Goal: Register for event/course

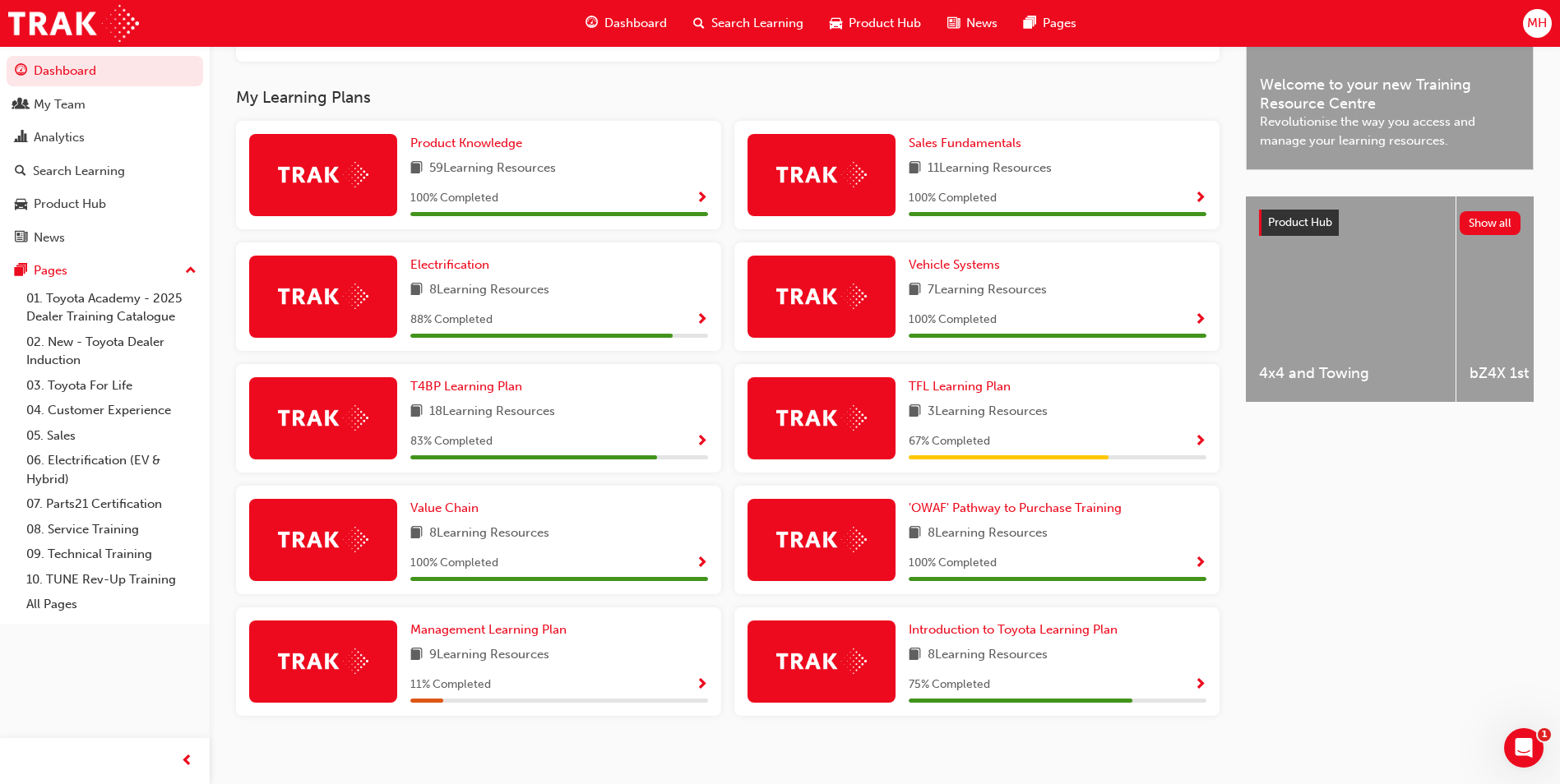
scroll to position [516, 0]
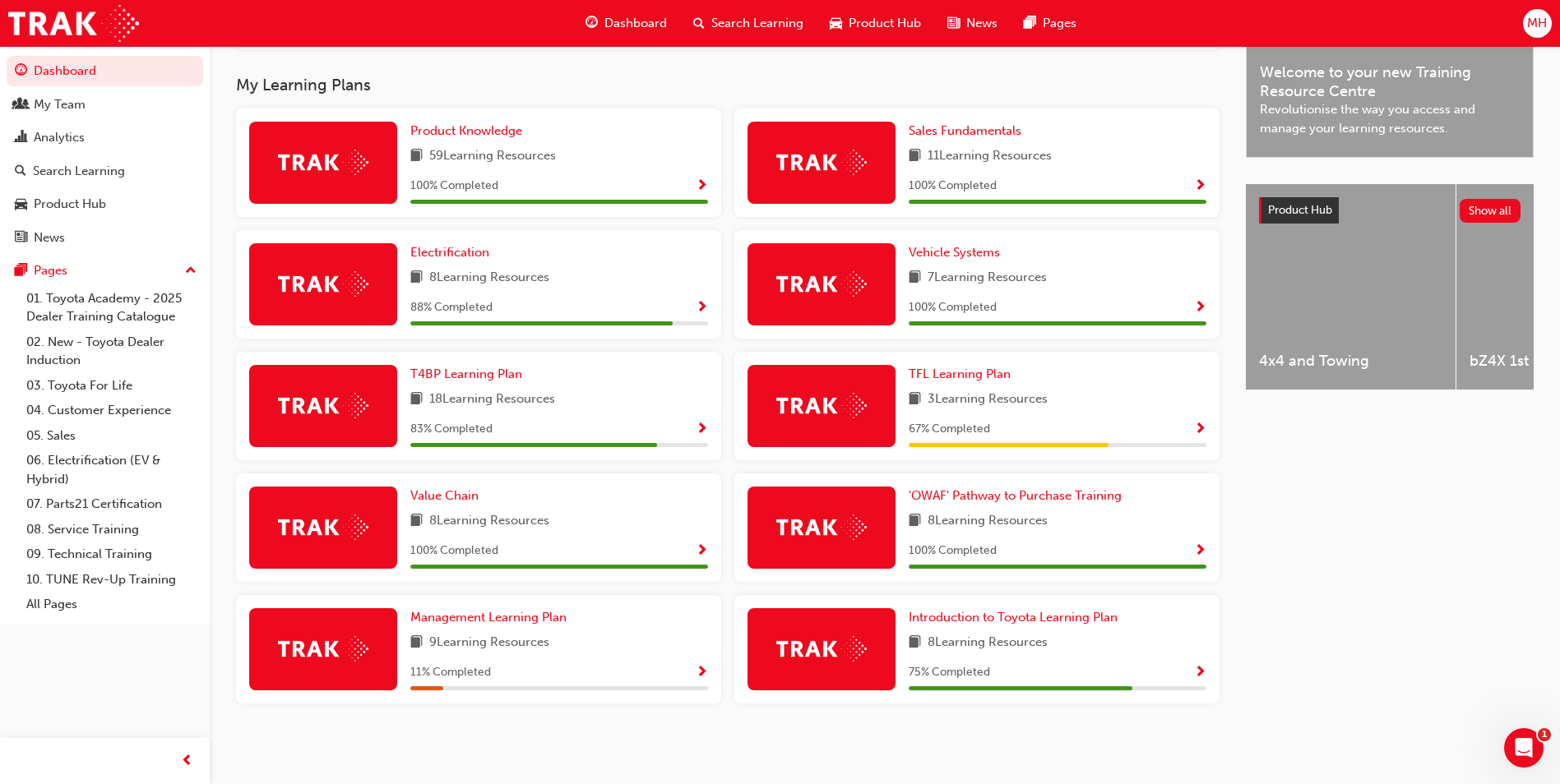
click at [962, 386] on div "TFL Learning Plan 3 Learning Resources 67 % Completed" at bounding box center [1058, 406] width 298 height 82
click at [959, 374] on span "TFL Learning Plan" at bounding box center [960, 374] width 102 height 15
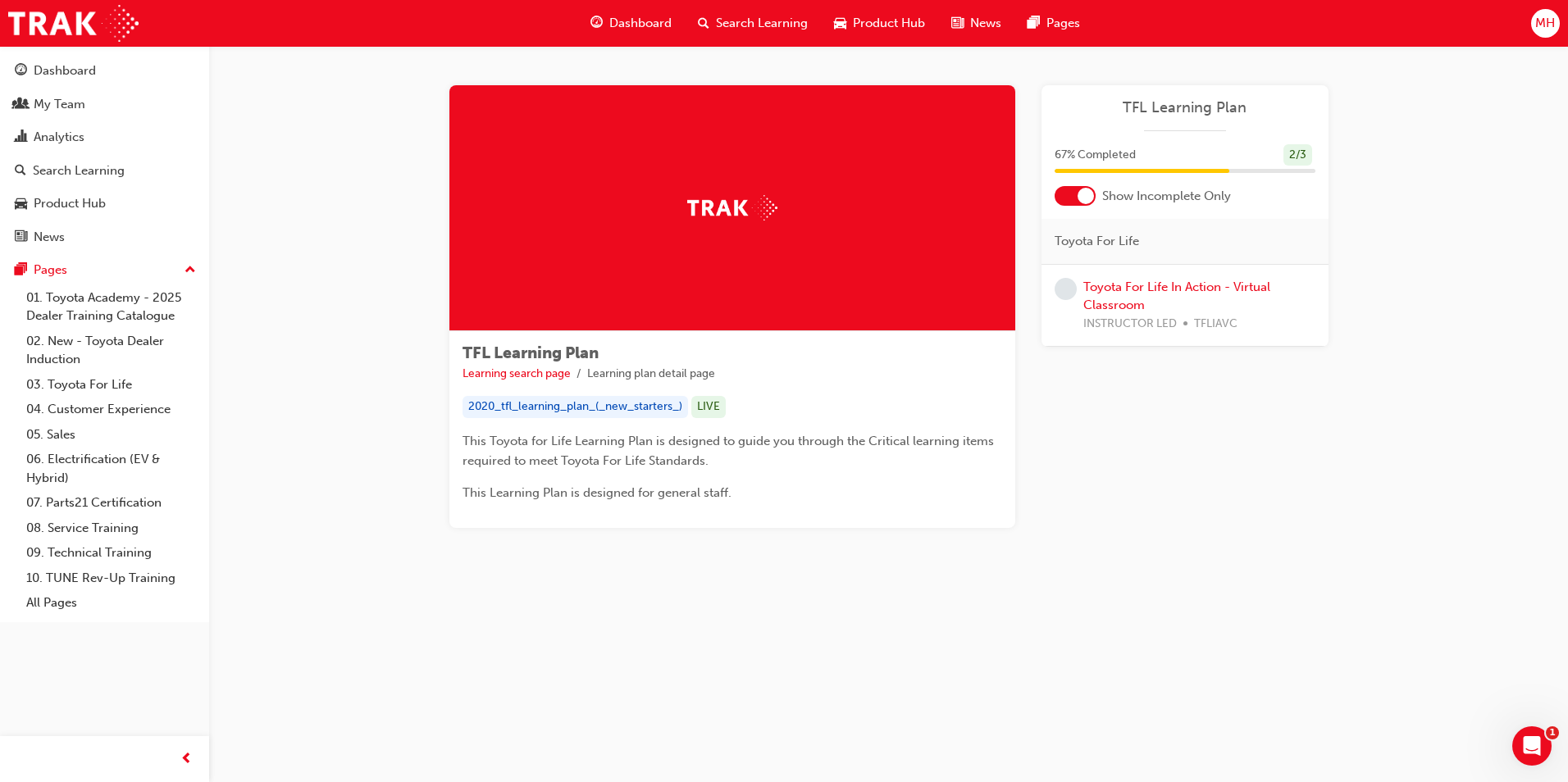
click at [1131, 295] on div "Toyota For Life In Action - Virtual Classroom INSTRUCTOR LED TFLIAVC" at bounding box center [1199, 306] width 232 height 56
click at [1131, 289] on link "Toyota For Life In Action - Virtual Classroom" at bounding box center [1176, 296] width 187 height 34
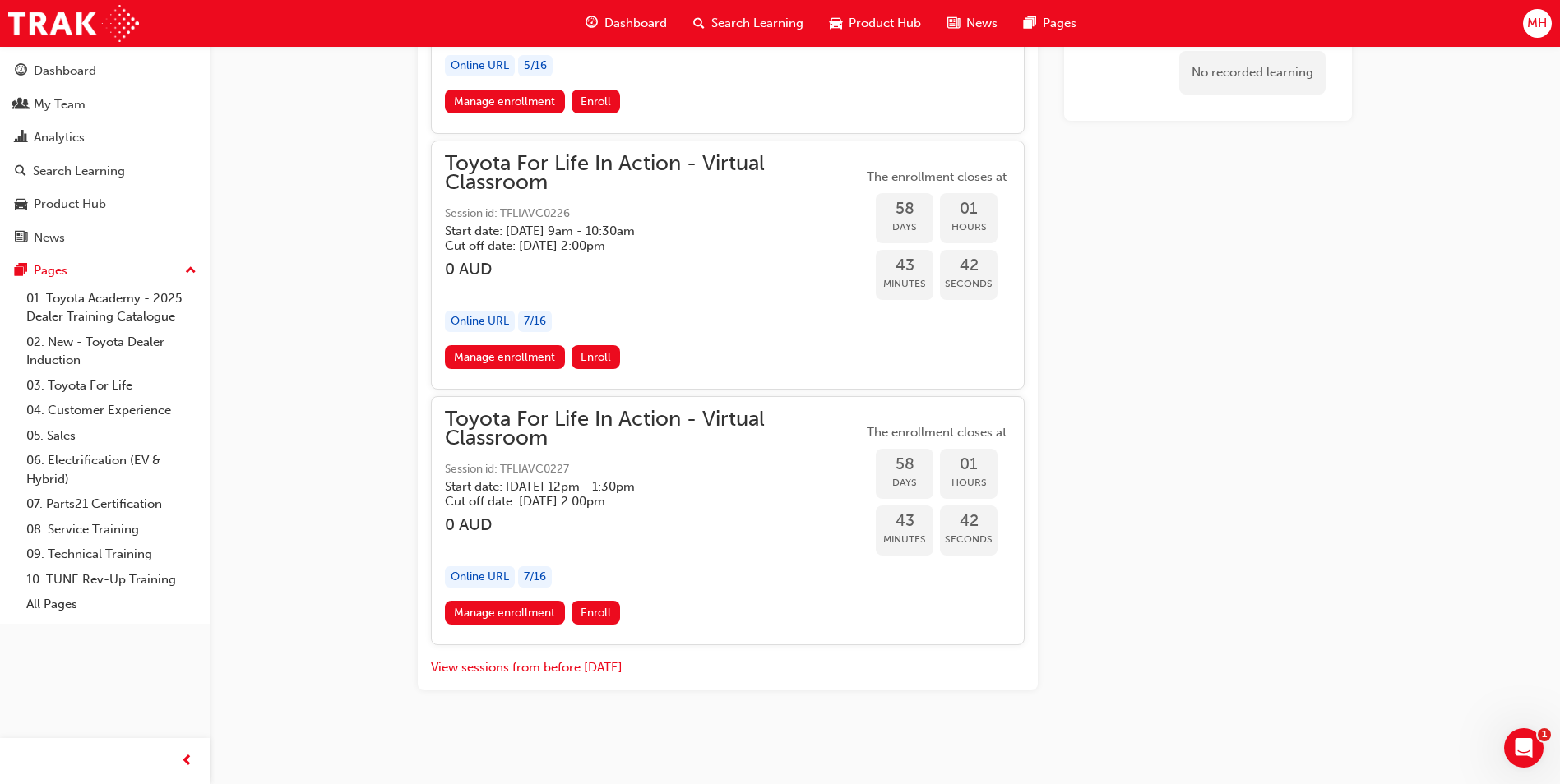
scroll to position [19635, 0]
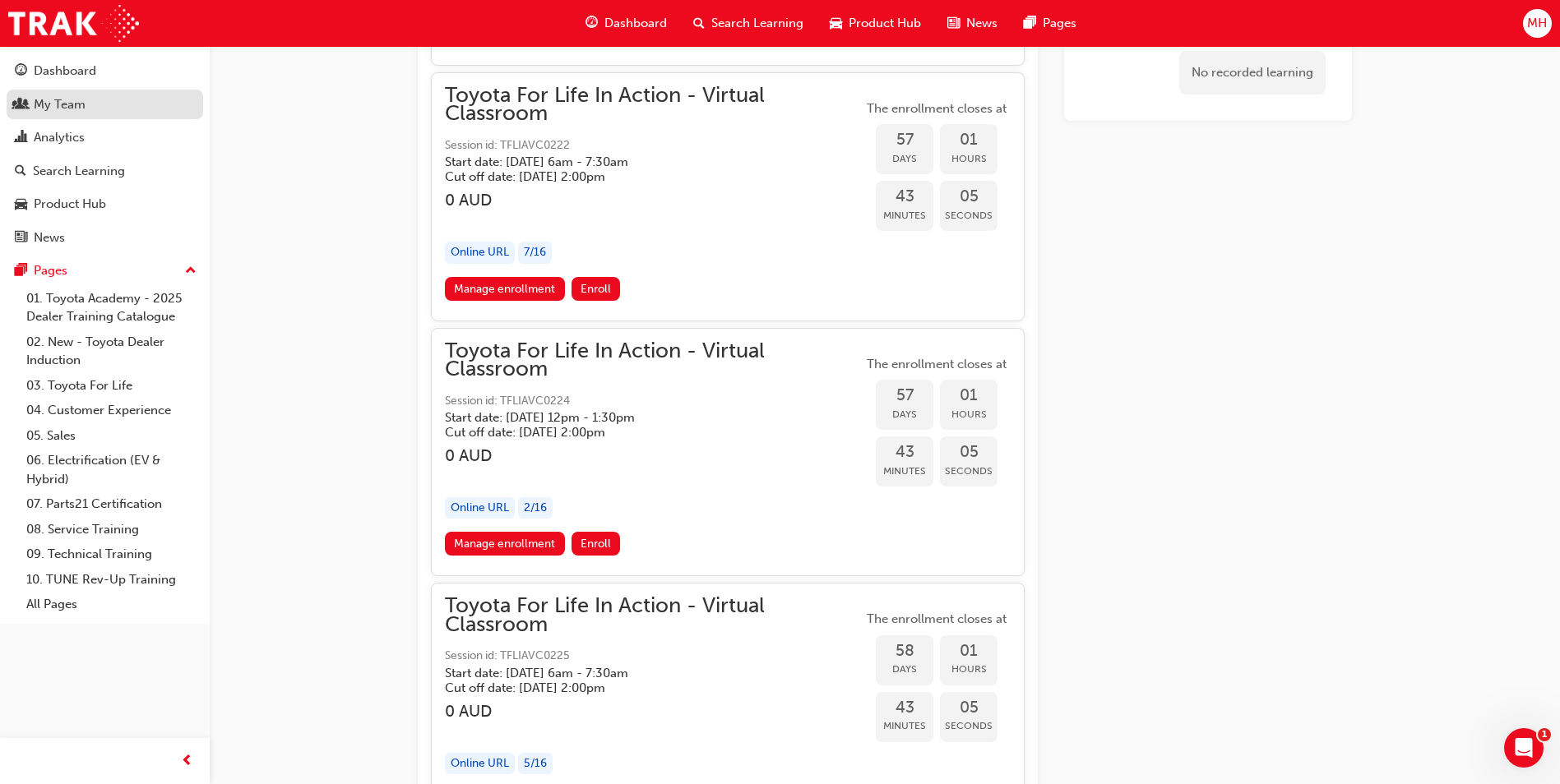
click at [64, 107] on div "My Team" at bounding box center [60, 105] width 52 height 19
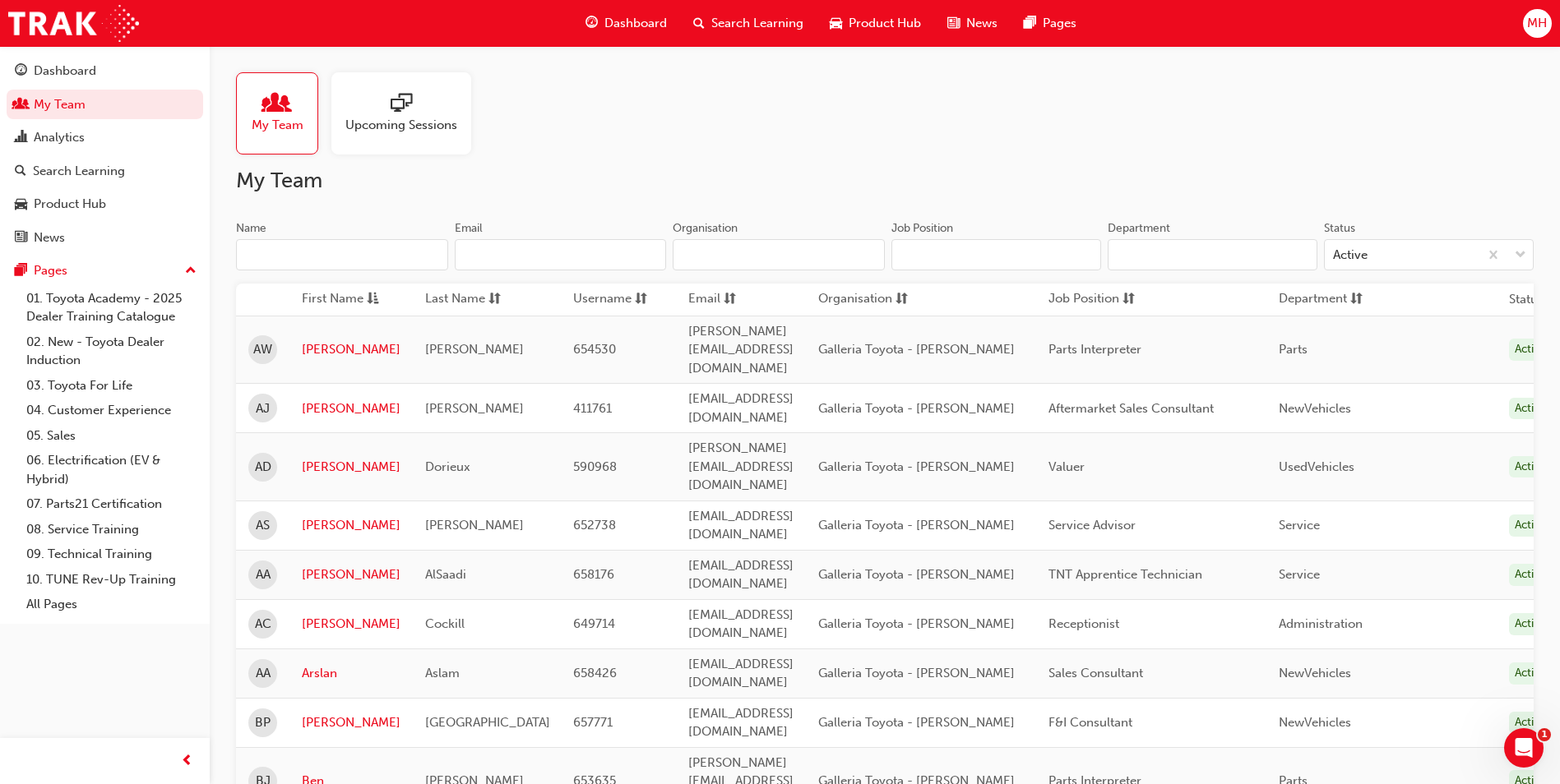
click at [269, 126] on span "My Team" at bounding box center [278, 125] width 52 height 19
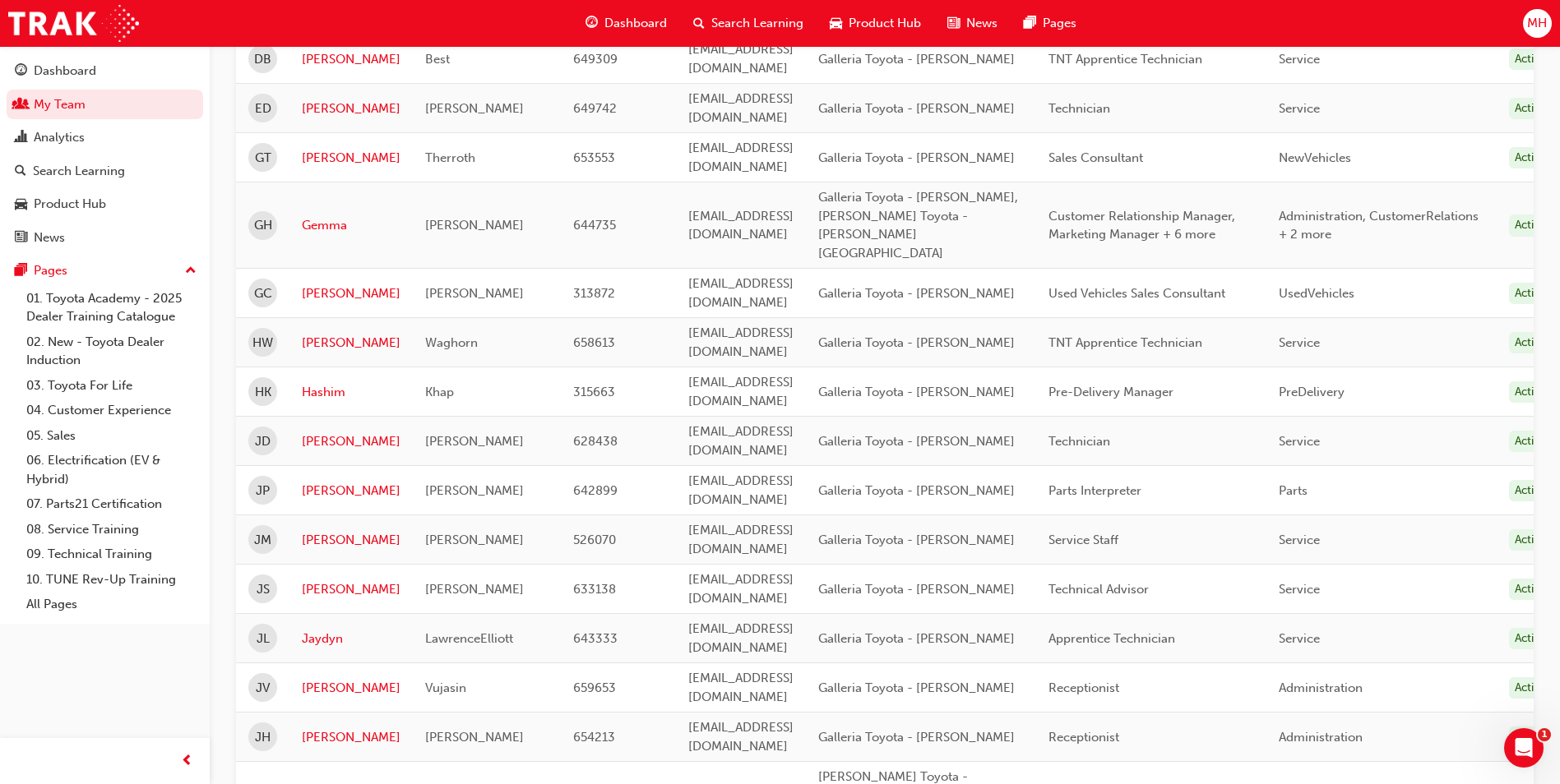
scroll to position [1915, 0]
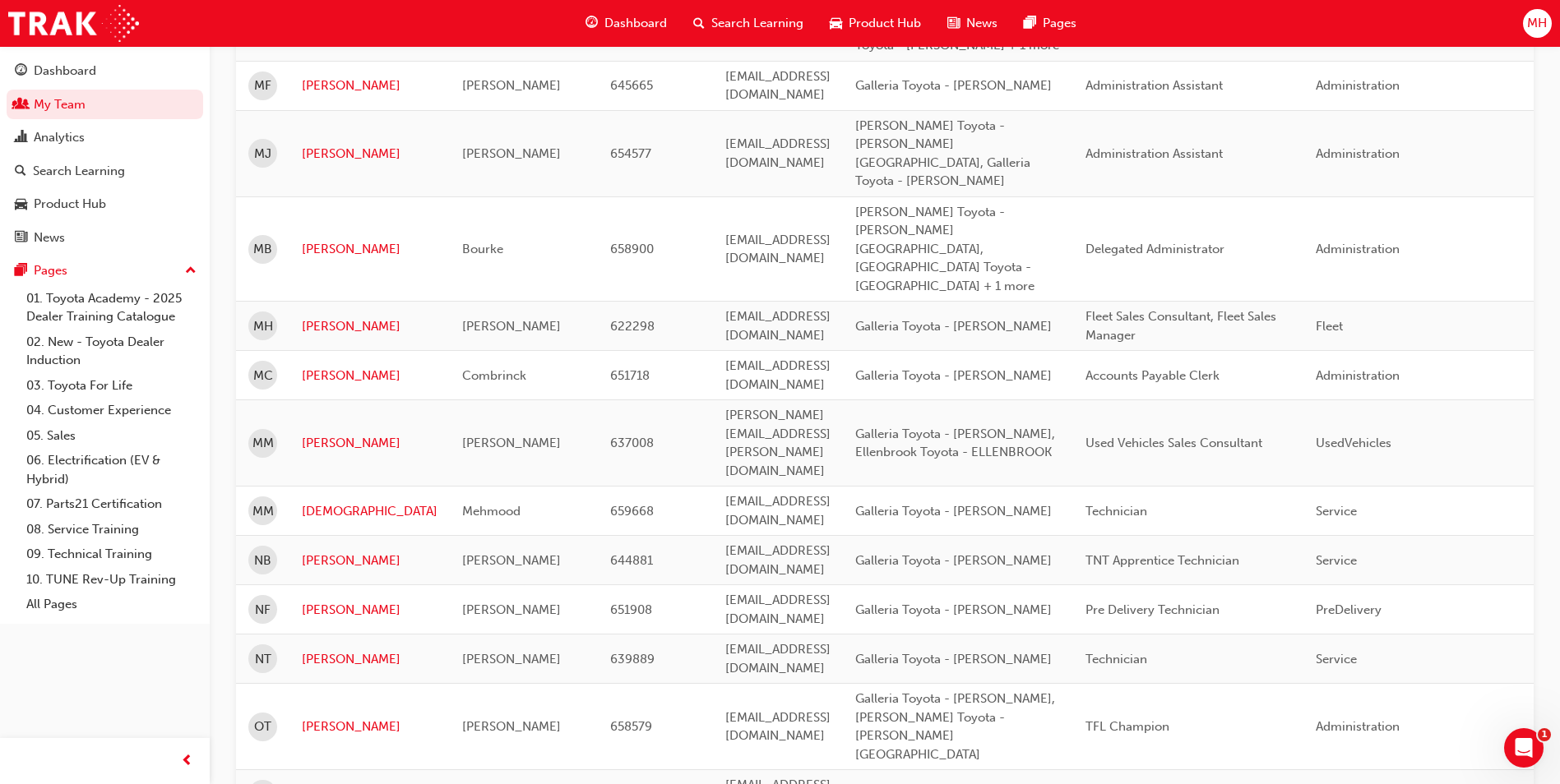
scroll to position [640, 0]
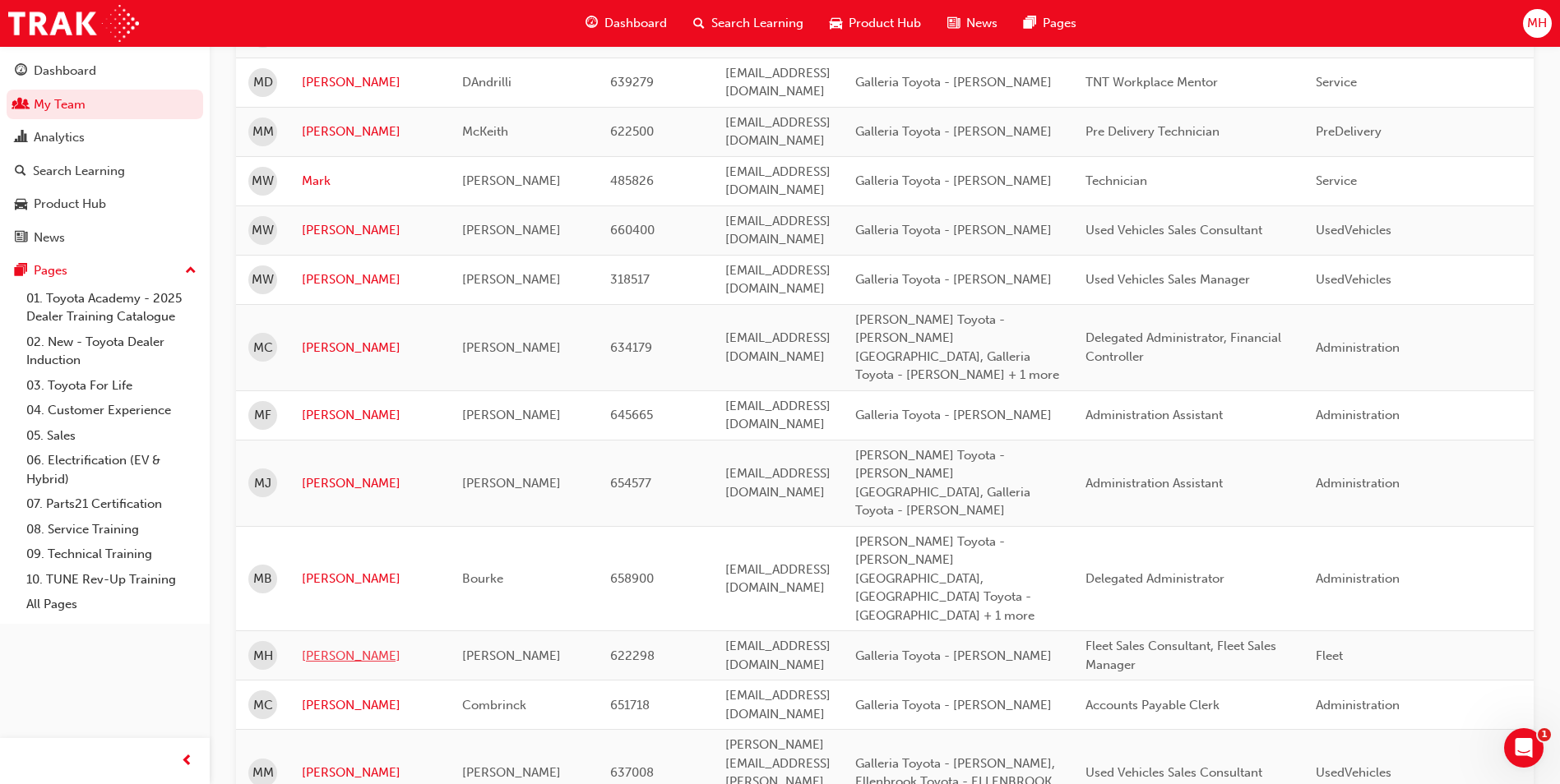
click at [325, 647] on link "[PERSON_NAME]" at bounding box center [370, 657] width 136 height 19
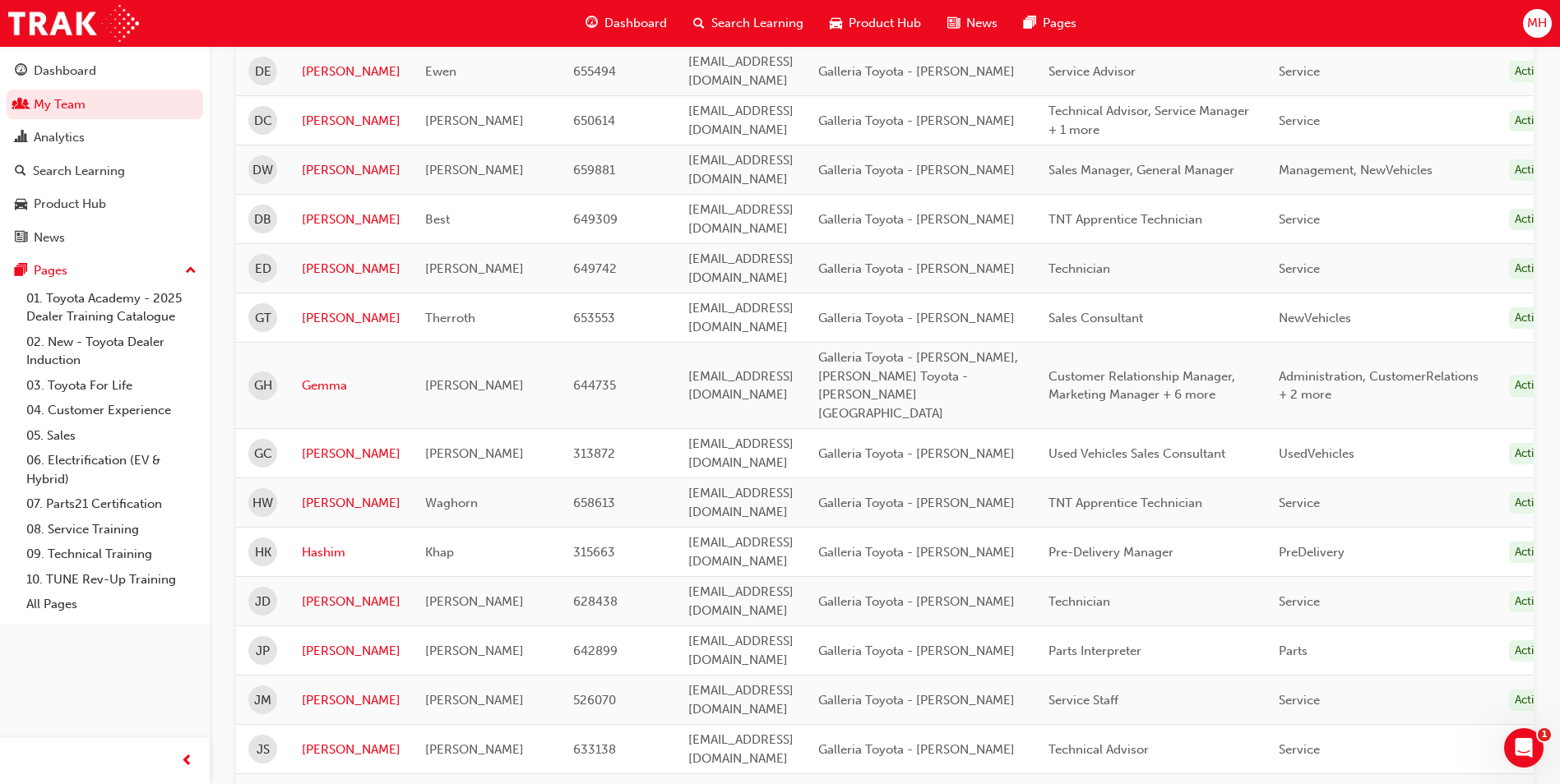
scroll to position [1915, 0]
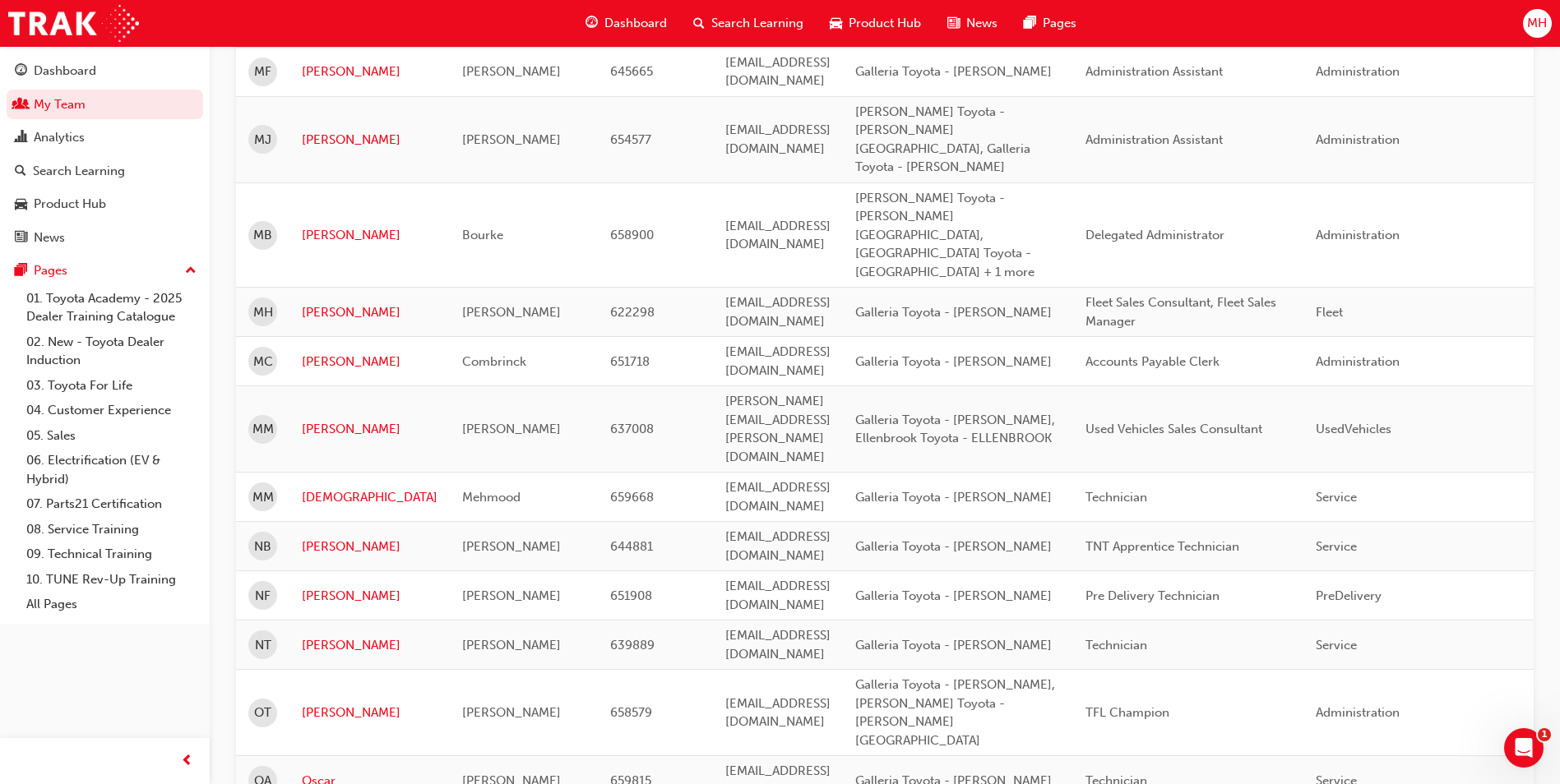
scroll to position [723, 0]
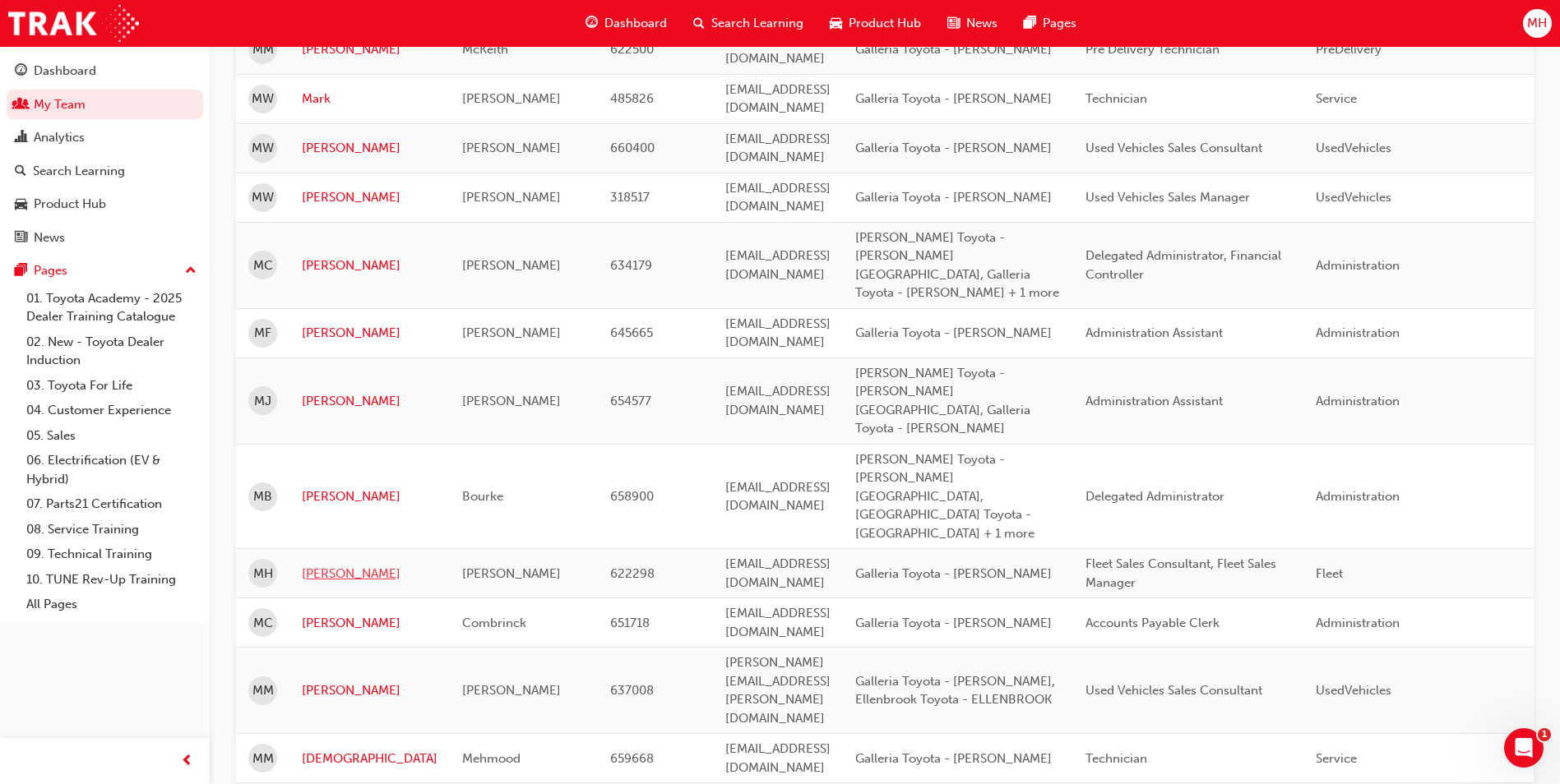
click at [316, 565] on link "[PERSON_NAME]" at bounding box center [370, 575] width 136 height 19
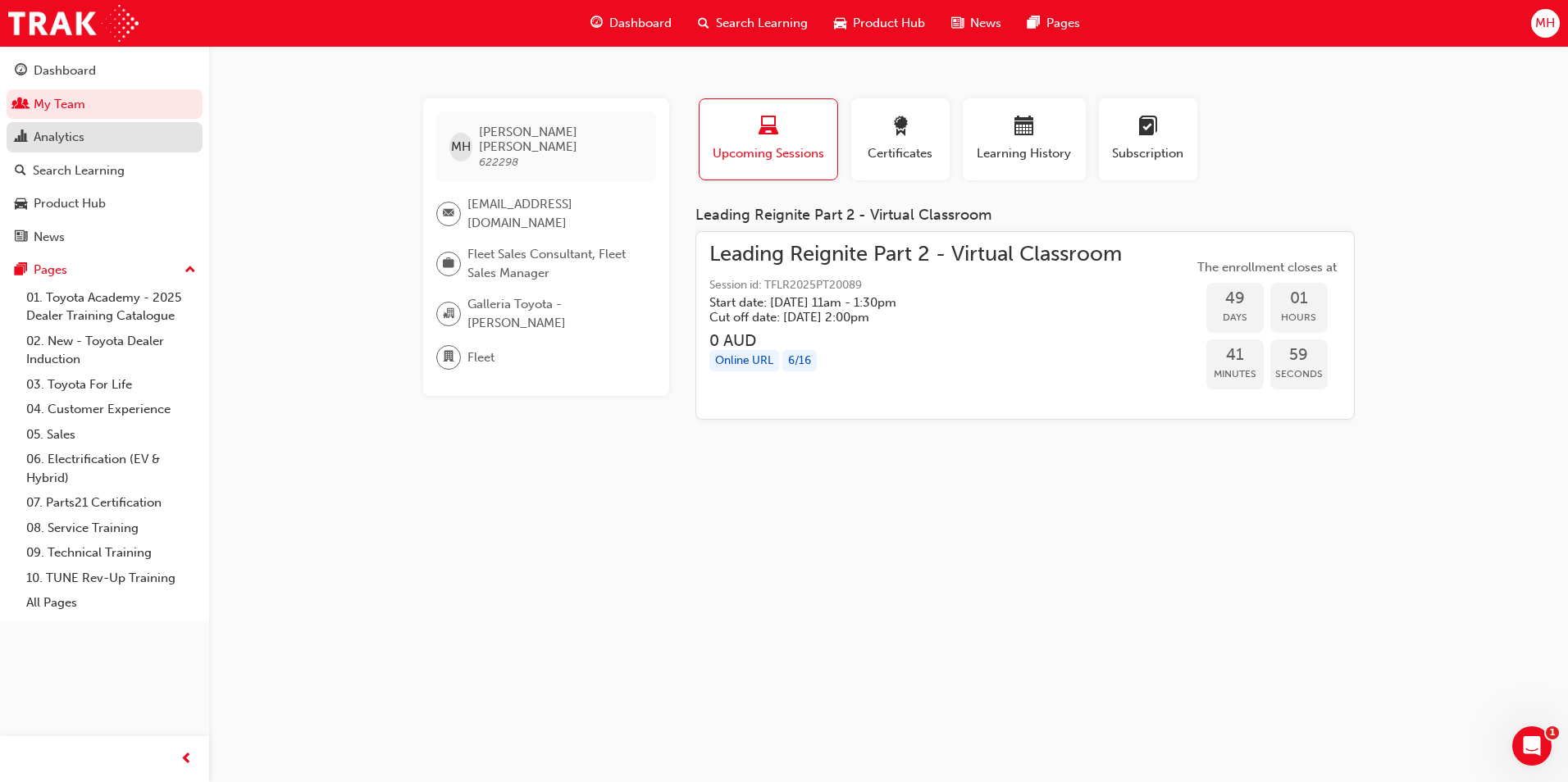
click at [85, 137] on div "Analytics" at bounding box center [59, 137] width 51 height 19
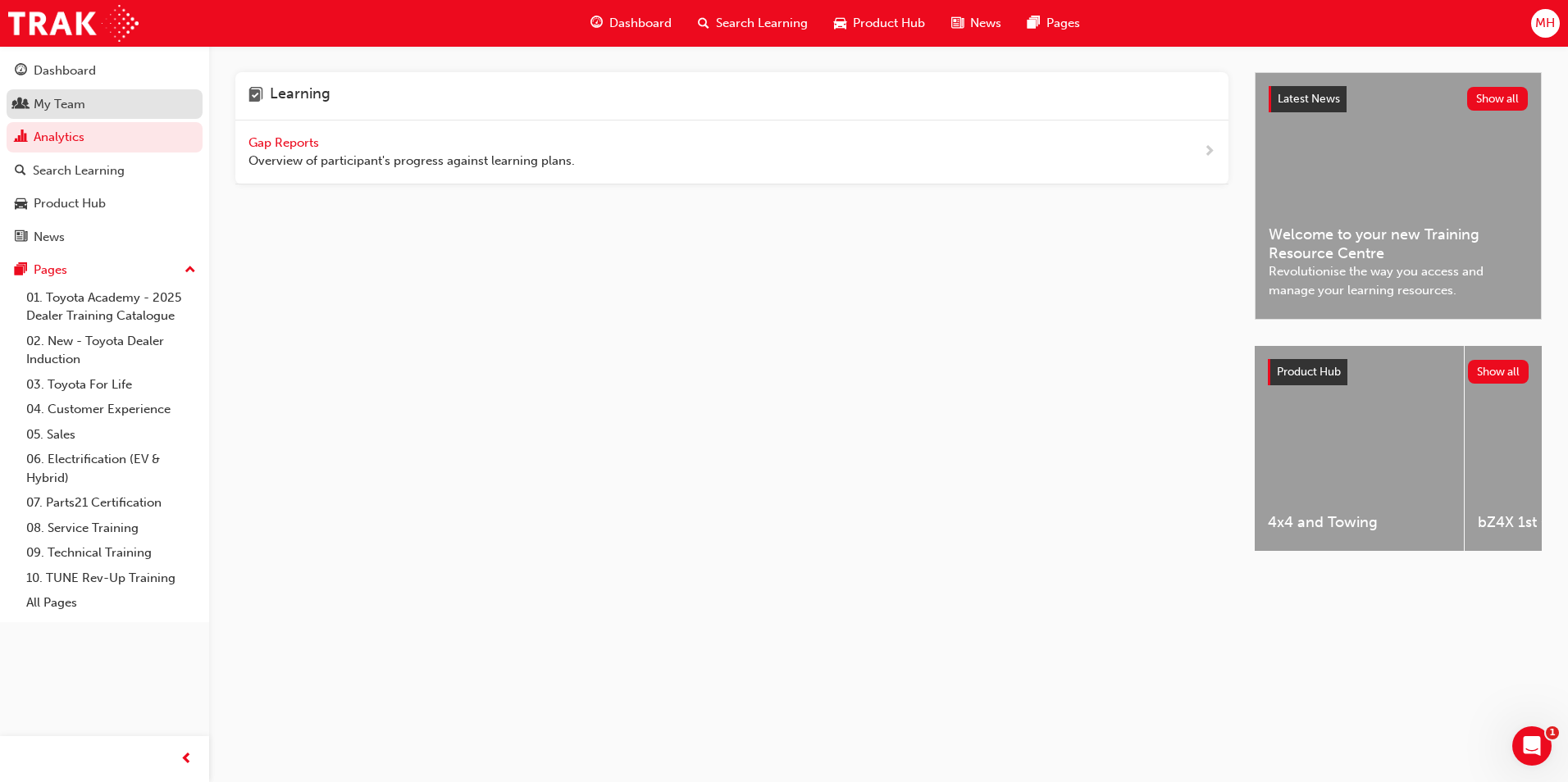
click at [62, 114] on link "My Team" at bounding box center [104, 104] width 196 height 30
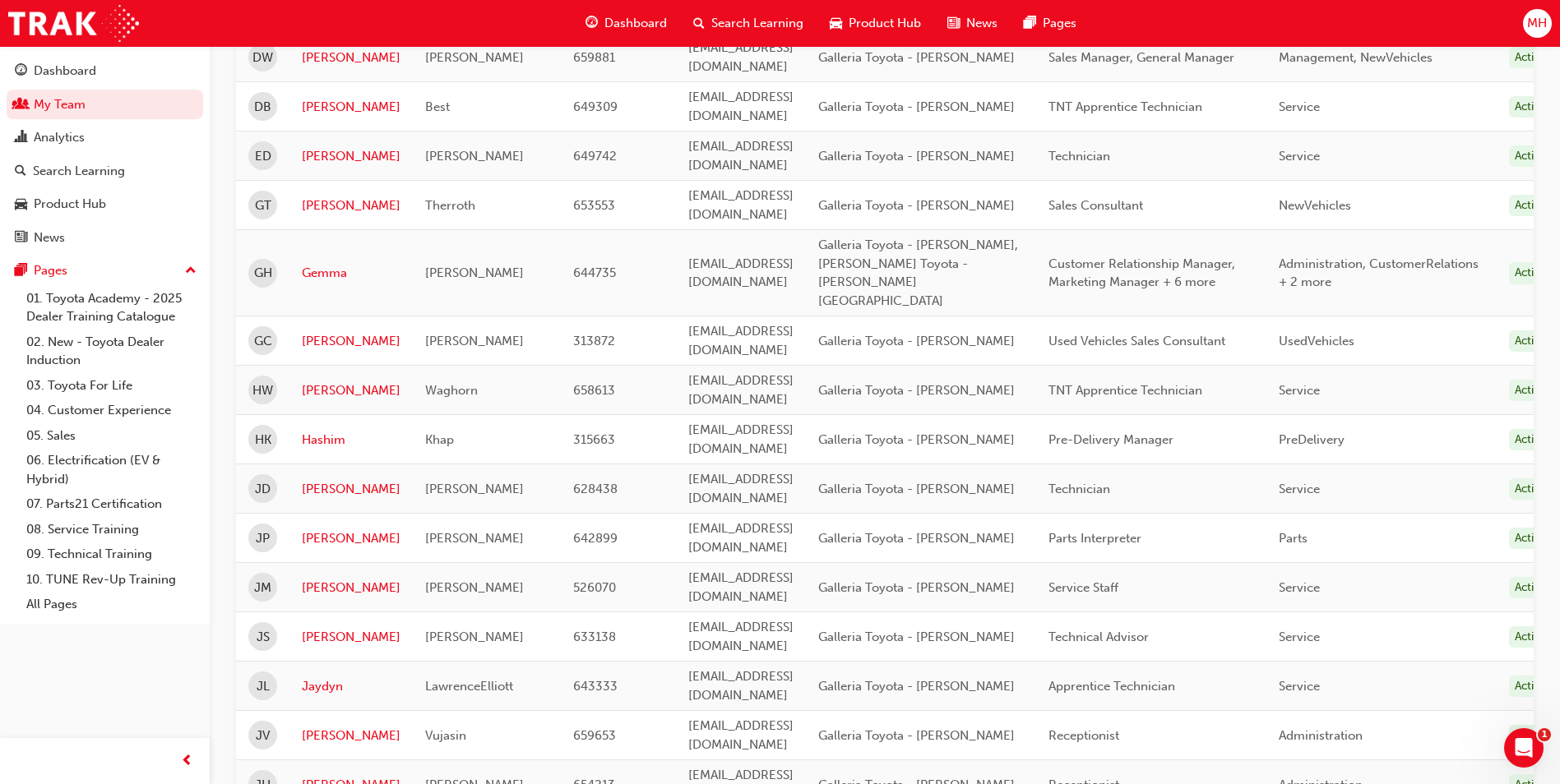
scroll to position [1915, 0]
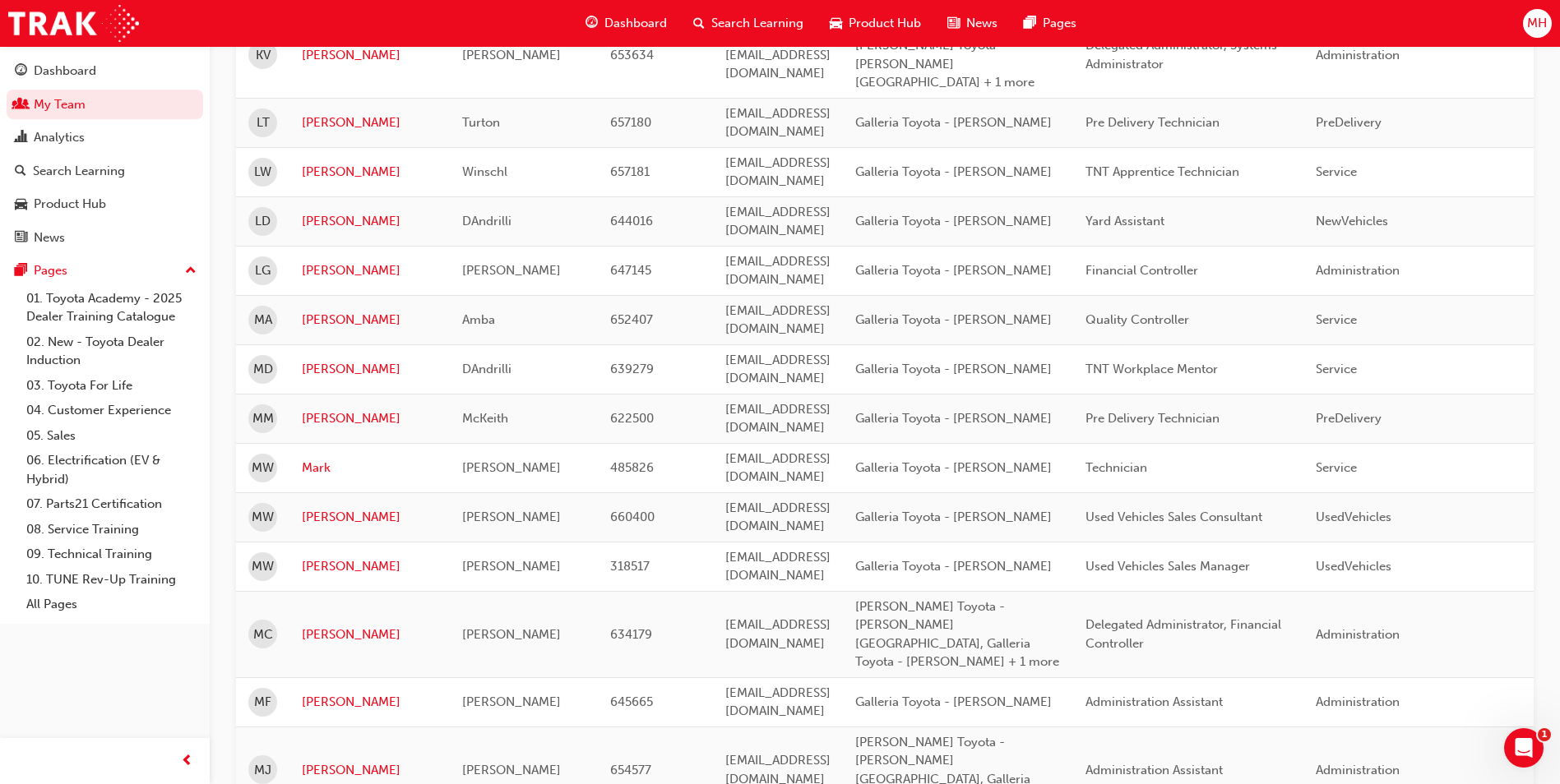
scroll to position [411, 0]
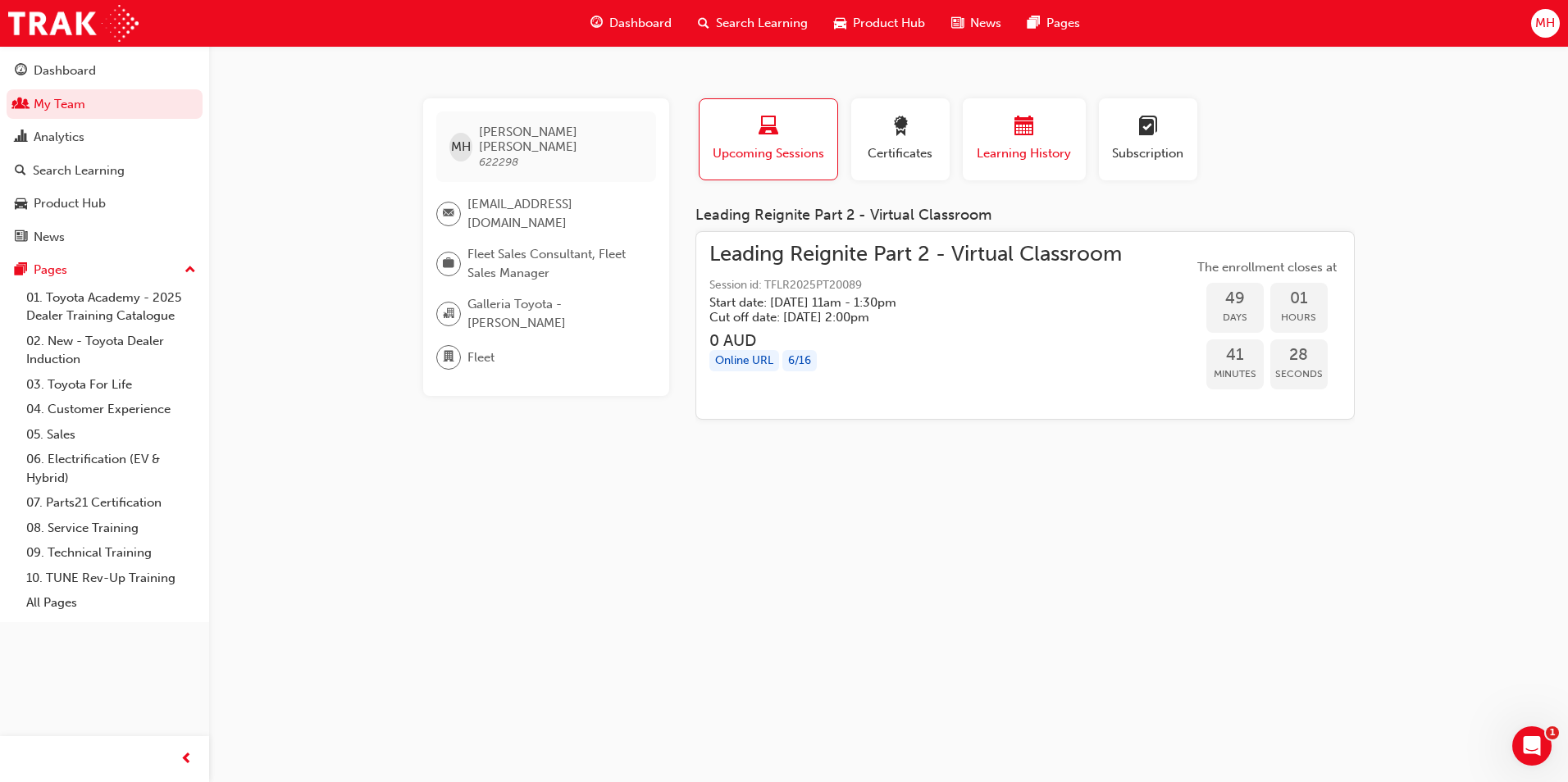
click at [1034, 134] on div "button" at bounding box center [1024, 129] width 98 height 25
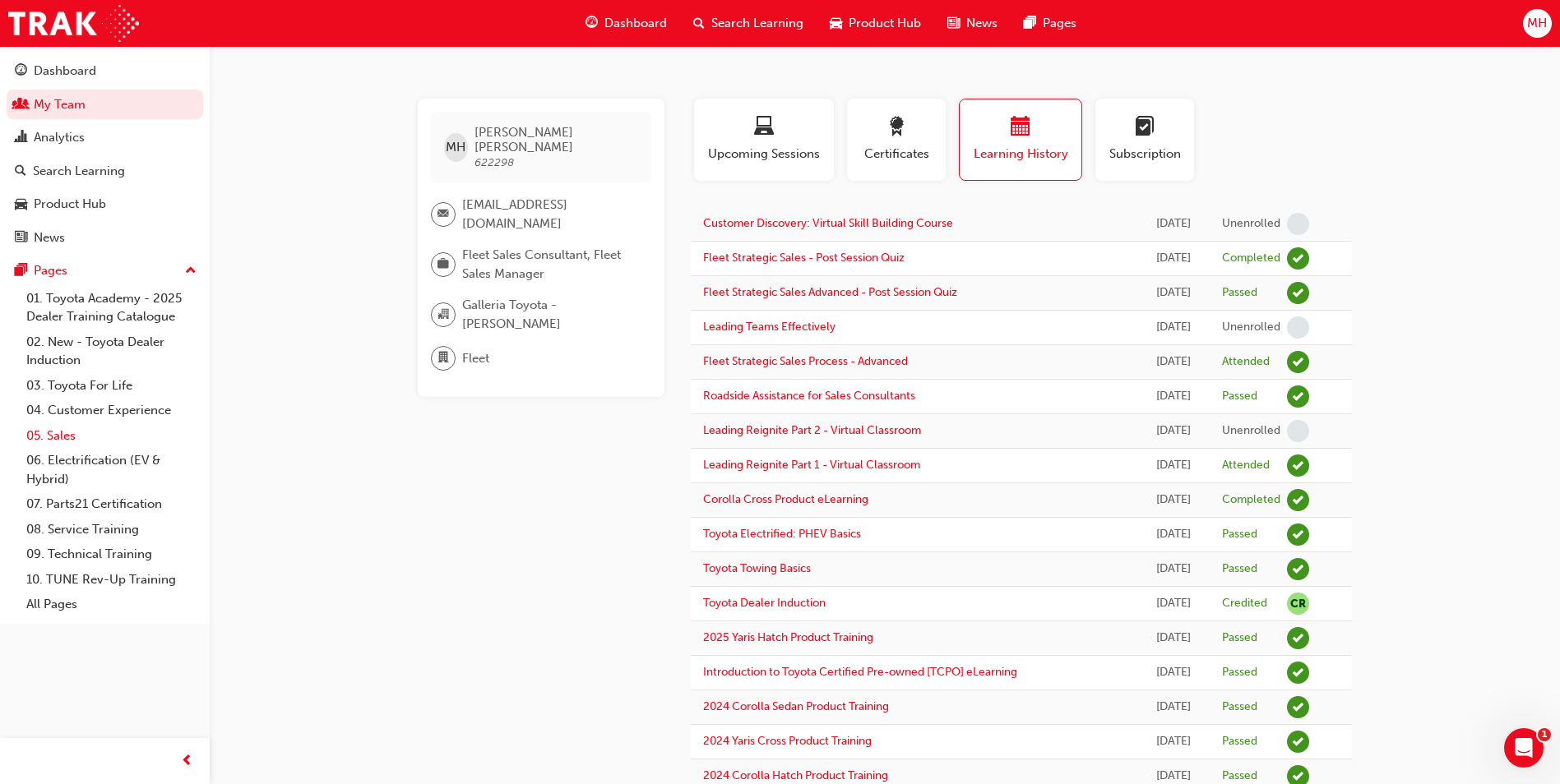
click at [50, 436] on link "05. Sales" at bounding box center [112, 435] width 184 height 25
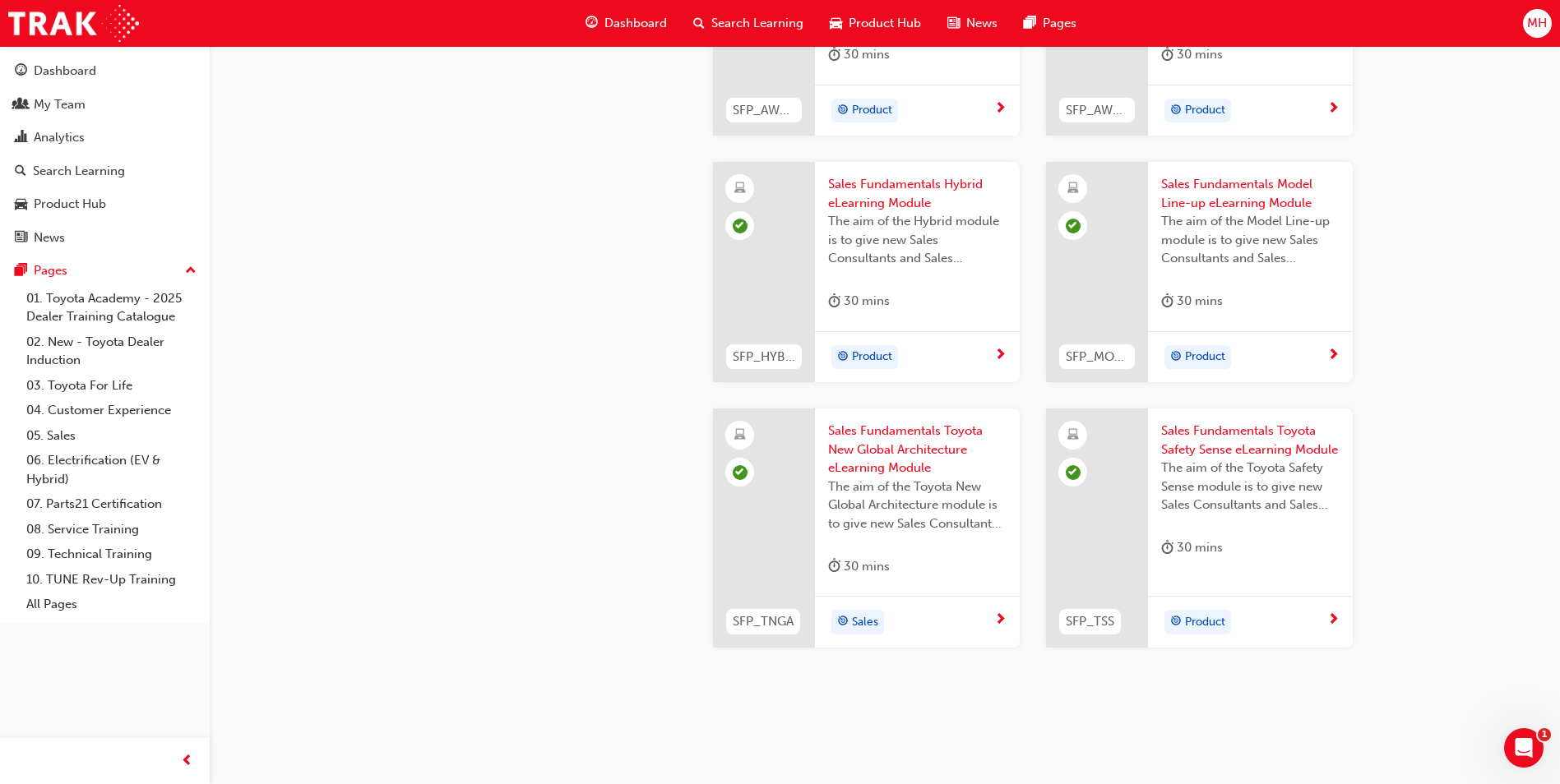
scroll to position [662, 0]
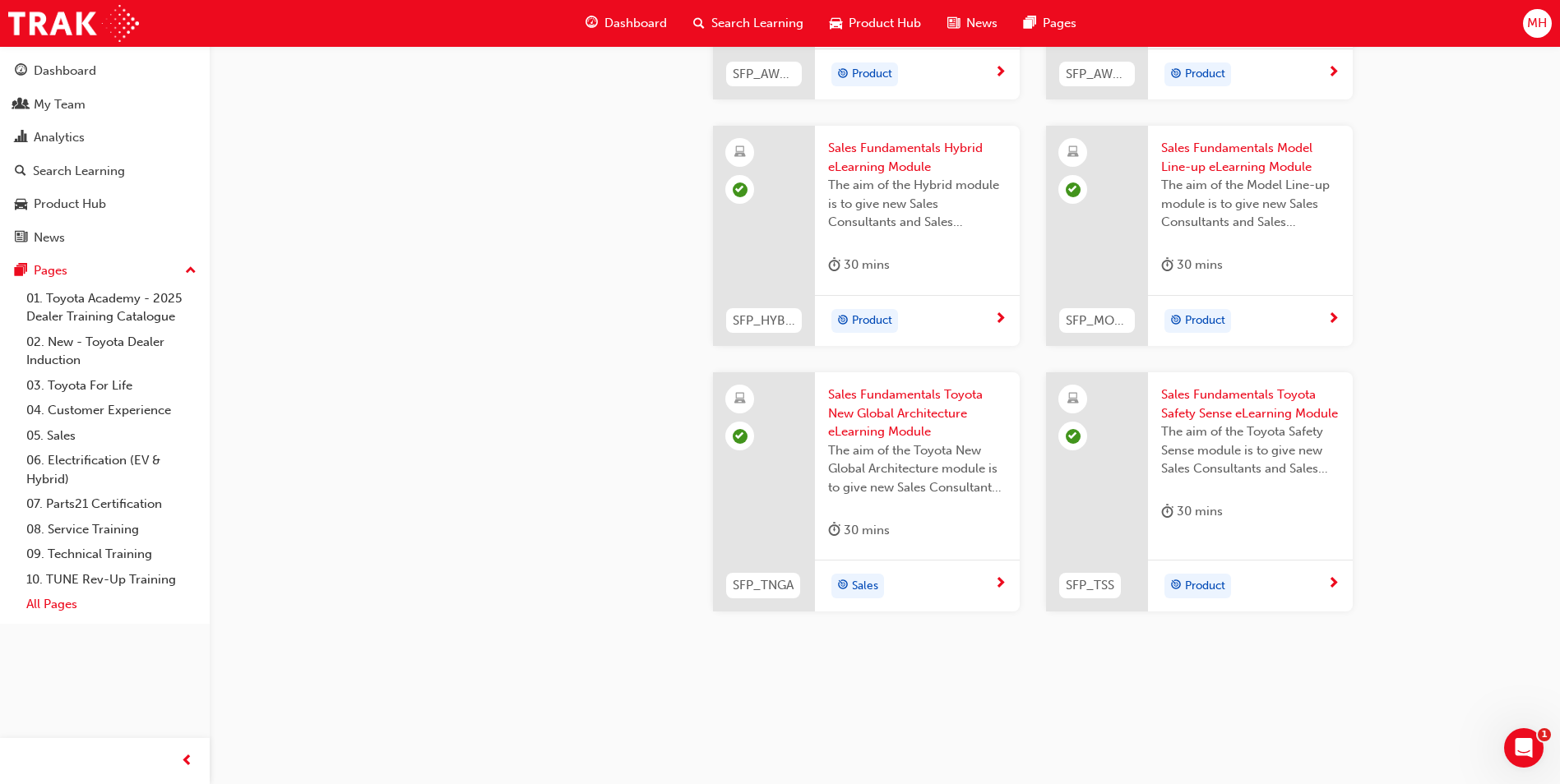
click at [54, 607] on link "All Pages" at bounding box center [112, 604] width 184 height 25
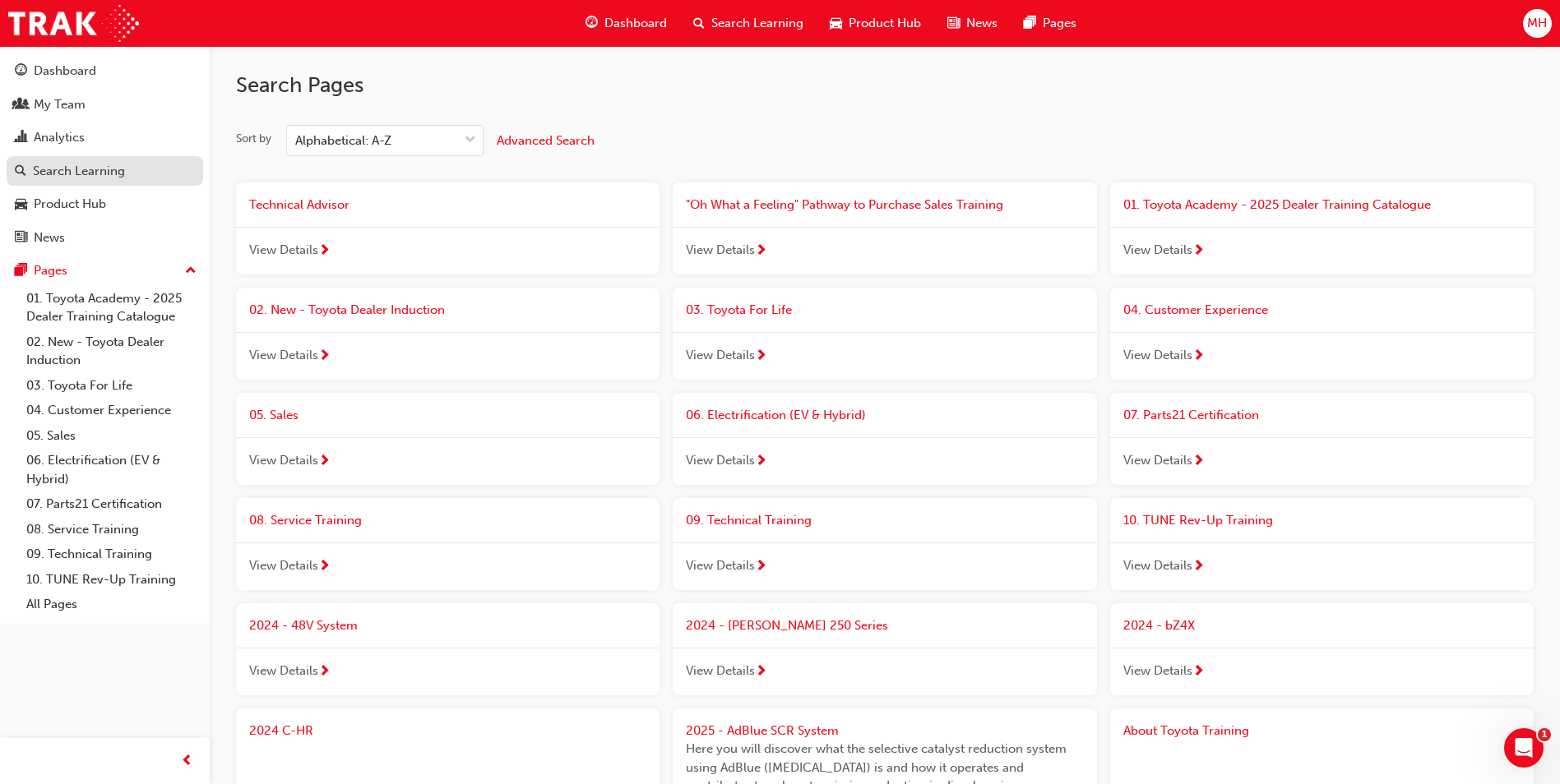
click at [82, 173] on div "Search Learning" at bounding box center [79, 171] width 92 height 19
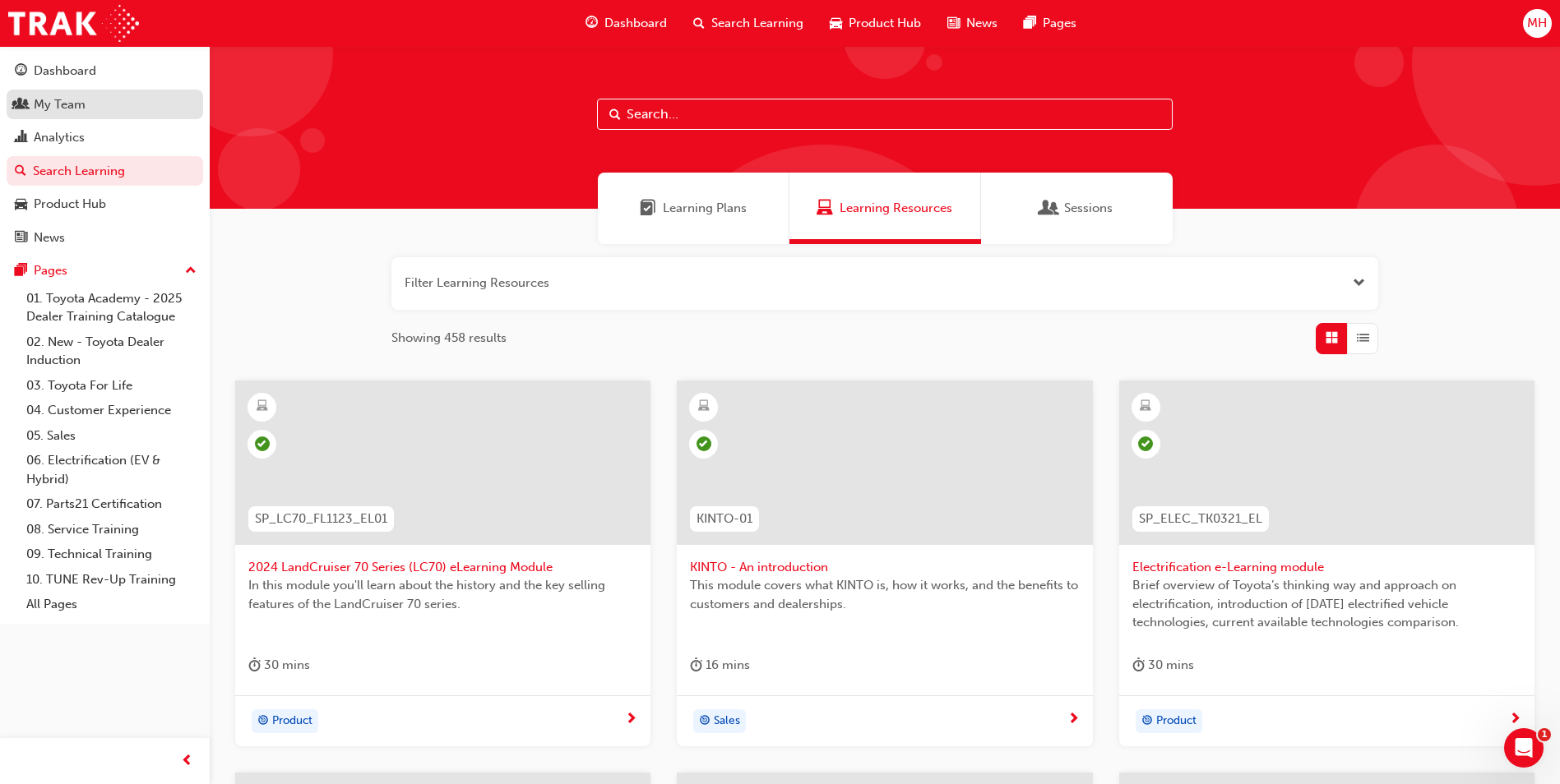
click at [86, 112] on div "My Team" at bounding box center [105, 105] width 180 height 21
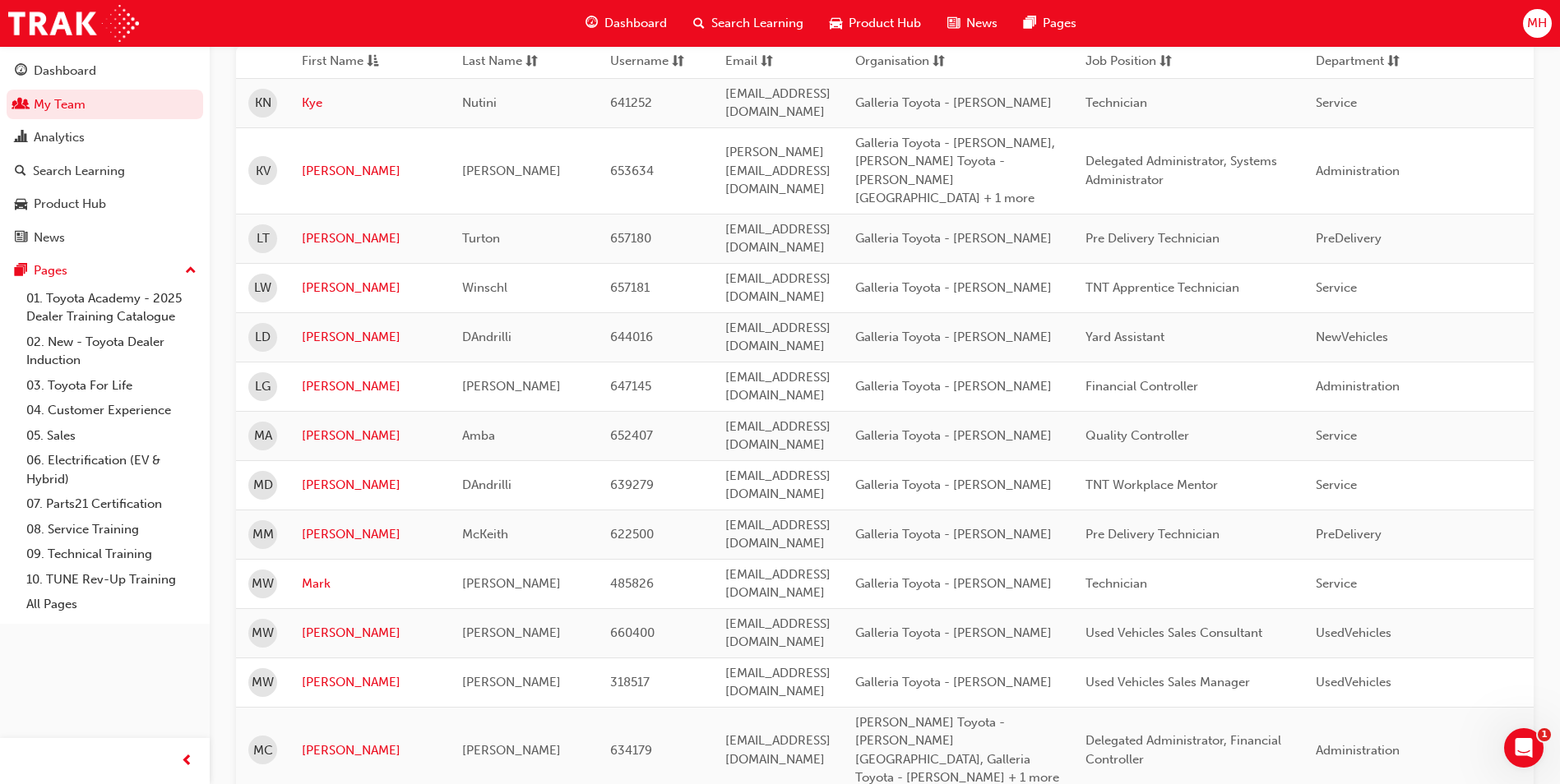
scroll to position [272, 0]
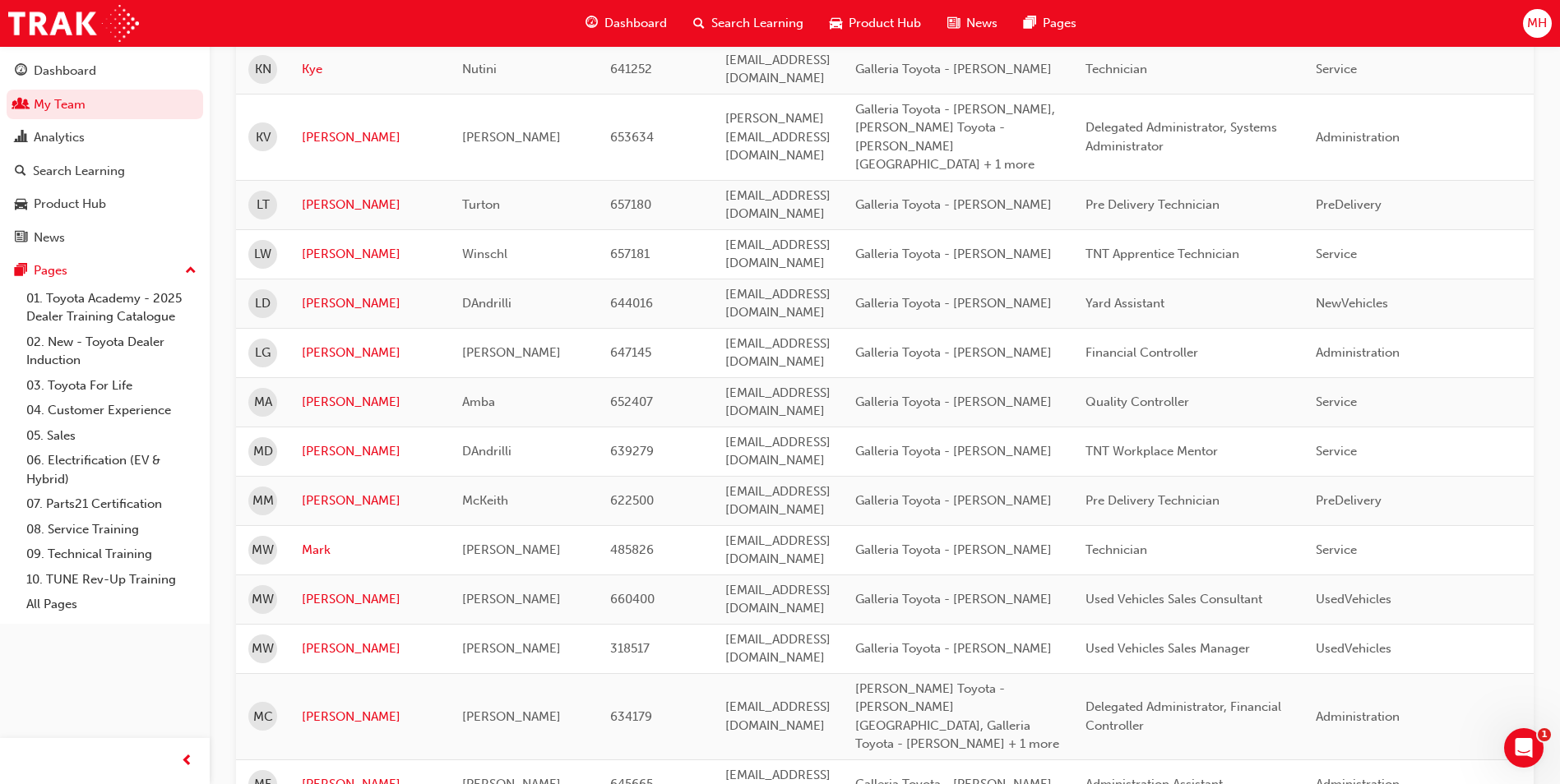
drag, startPoint x: 271, startPoint y: 755, endPoint x: 412, endPoint y: 739, distance: 141.9
drag, startPoint x: 412, startPoint y: 739, endPoint x: 330, endPoint y: 764, distance: 85.7
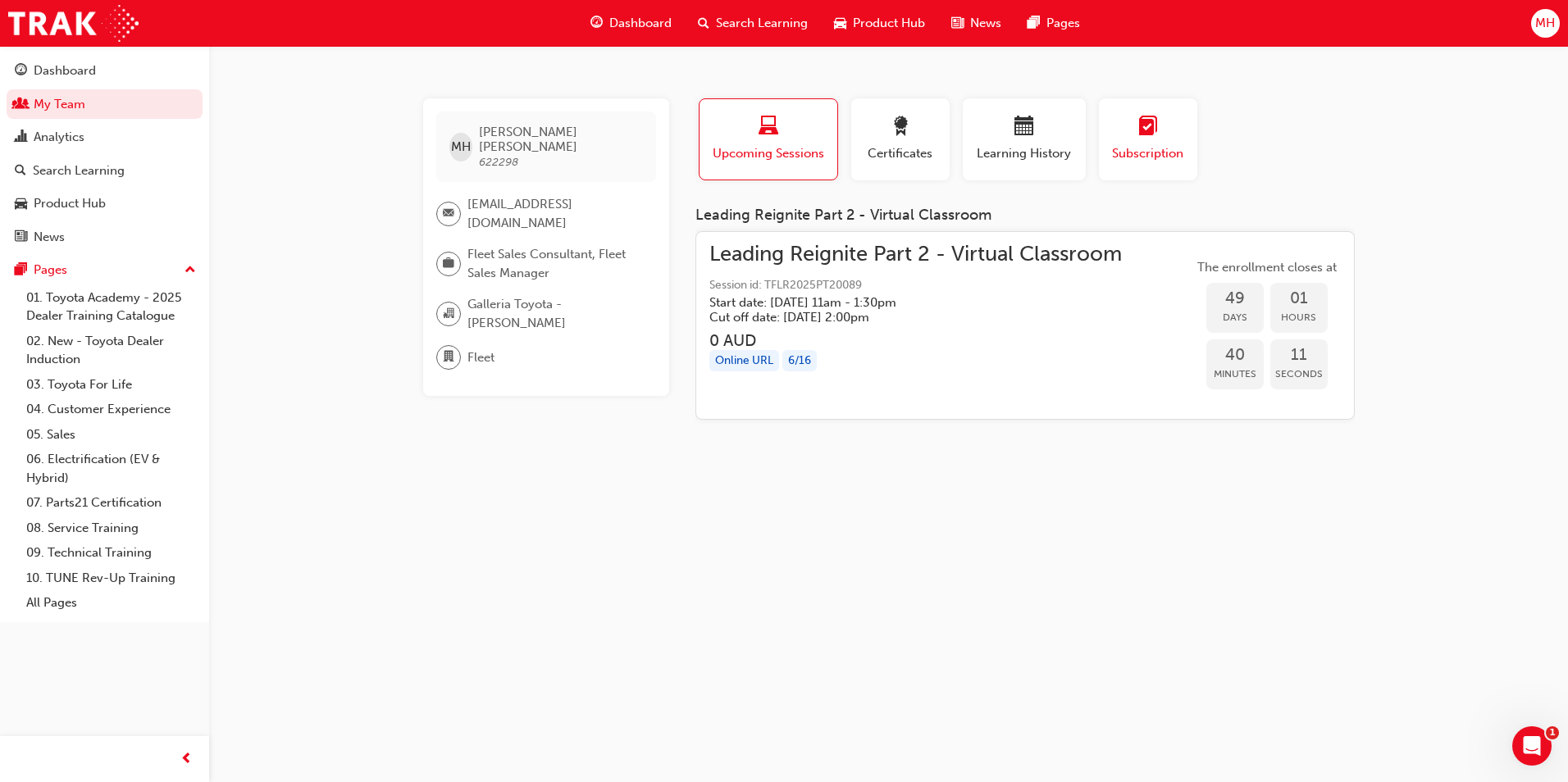
click at [1137, 149] on span "Subscription" at bounding box center [1148, 154] width 74 height 19
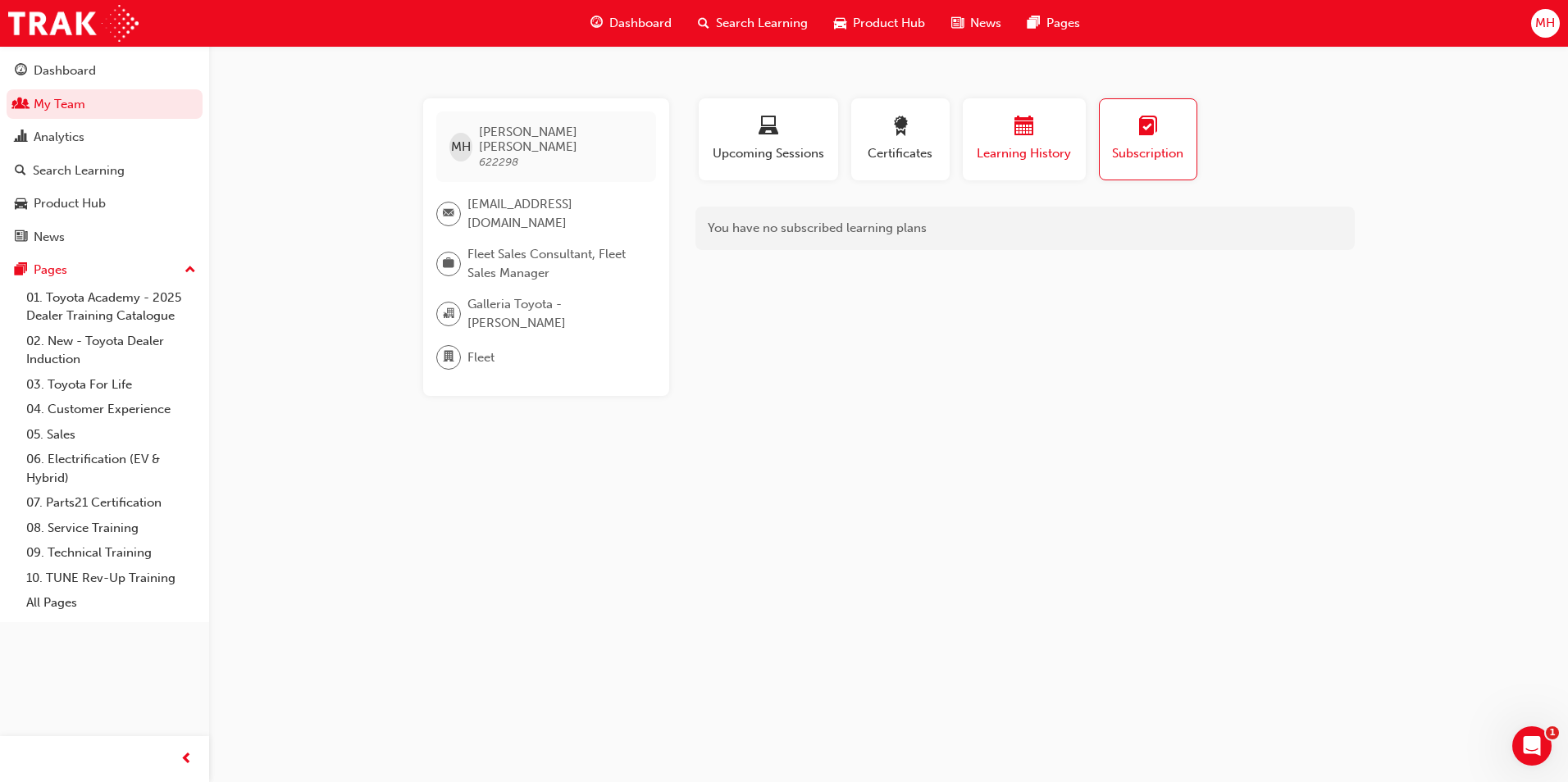
click at [1017, 153] on span "Learning History" at bounding box center [1024, 154] width 98 height 19
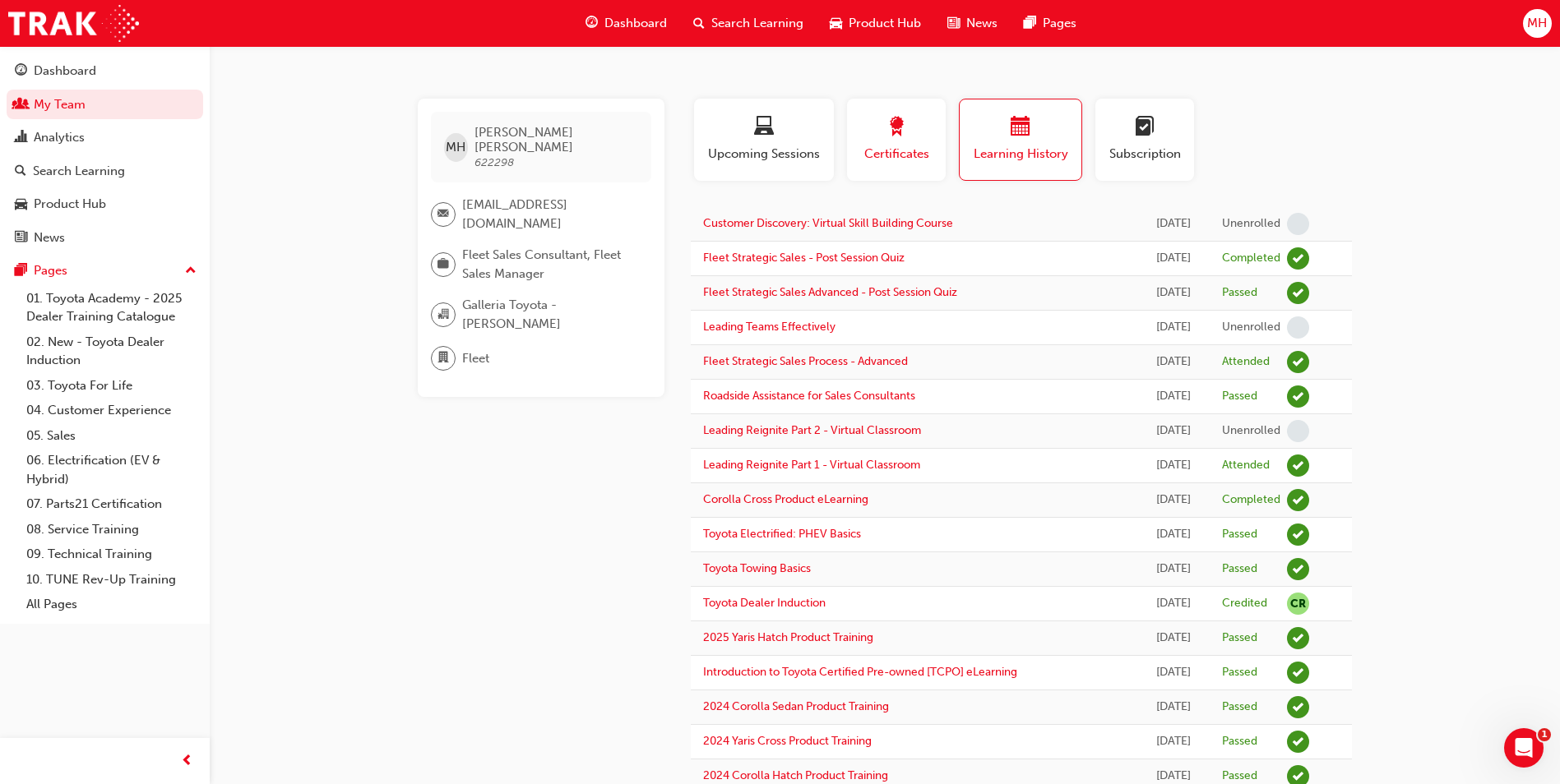
click at [904, 155] on span "Certificates" at bounding box center [897, 154] width 74 height 19
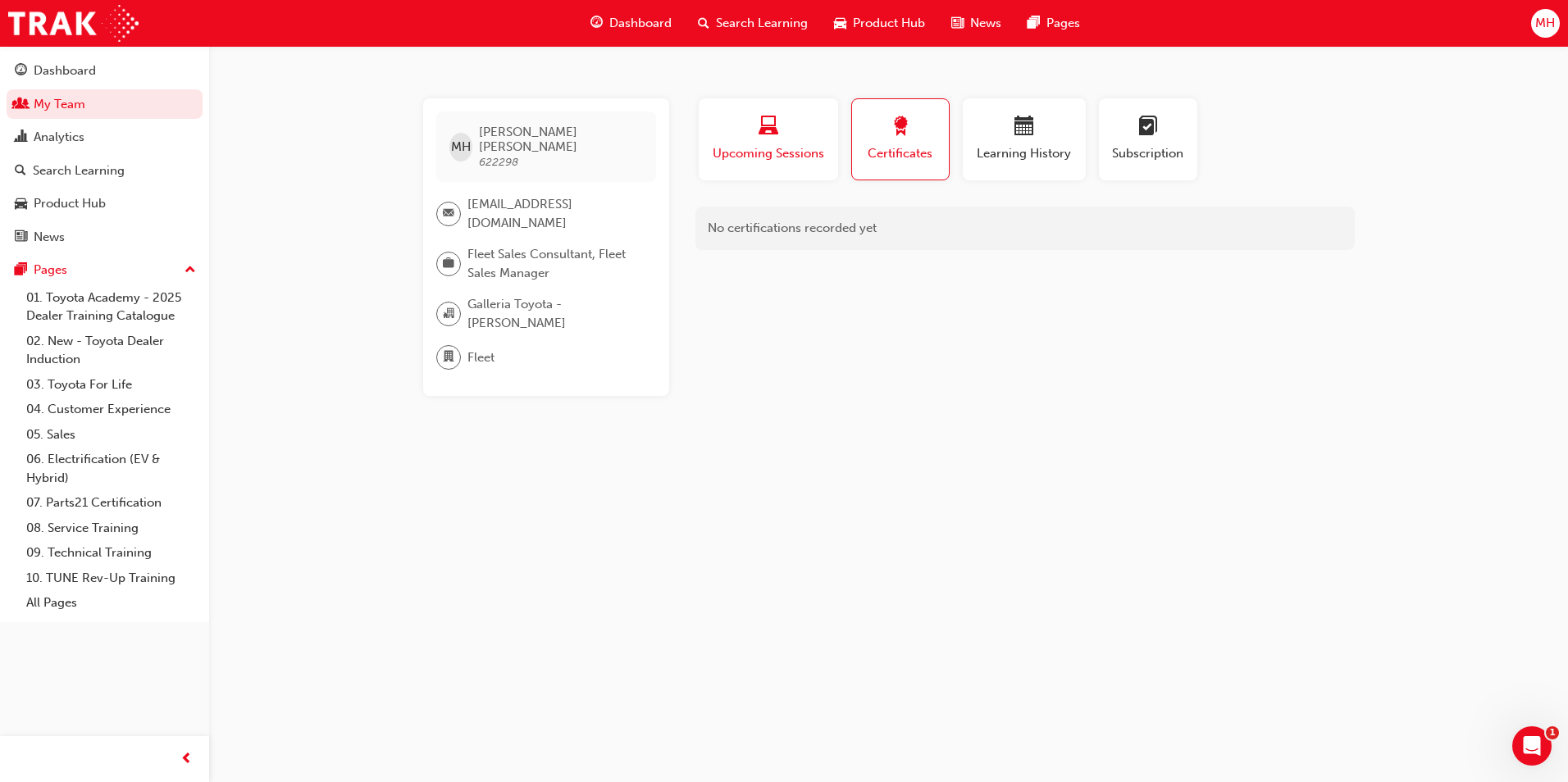
click at [788, 160] on span "Upcoming Sessions" at bounding box center [768, 154] width 115 height 19
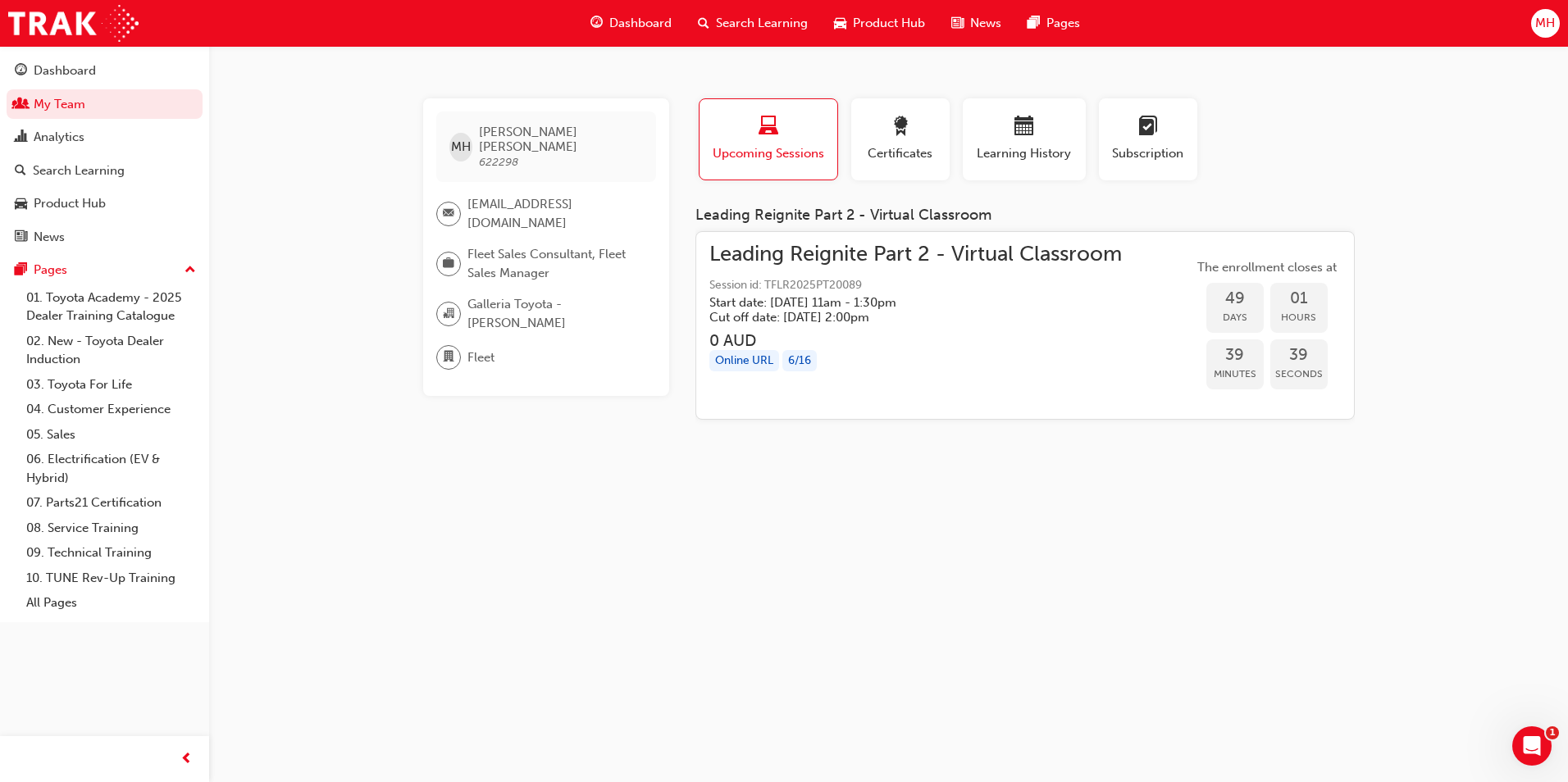
click at [730, 18] on span "Search Learning" at bounding box center [761, 23] width 91 height 19
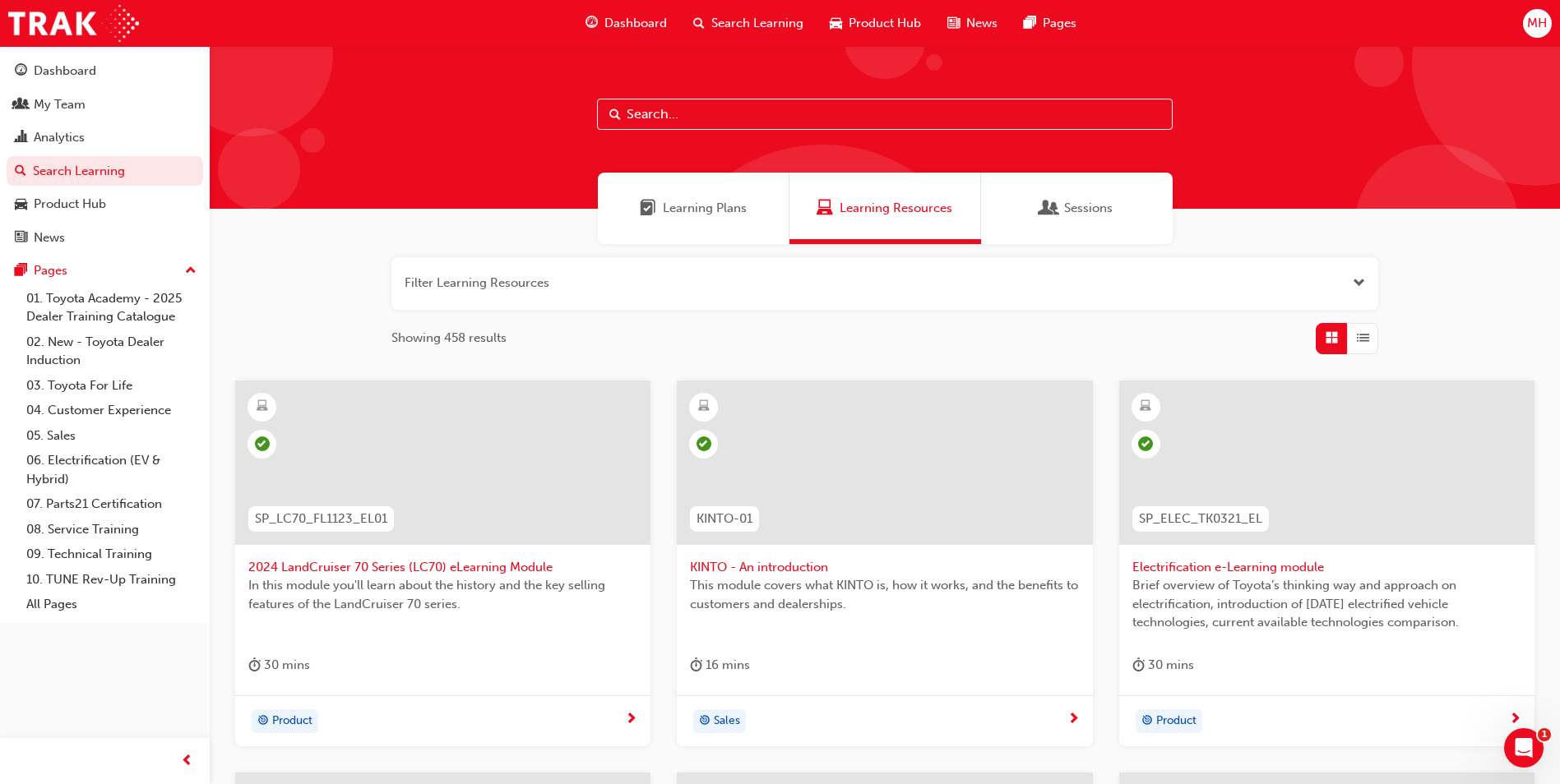
click at [703, 118] on input "text" at bounding box center [885, 114] width 576 height 31
type input "fleet"
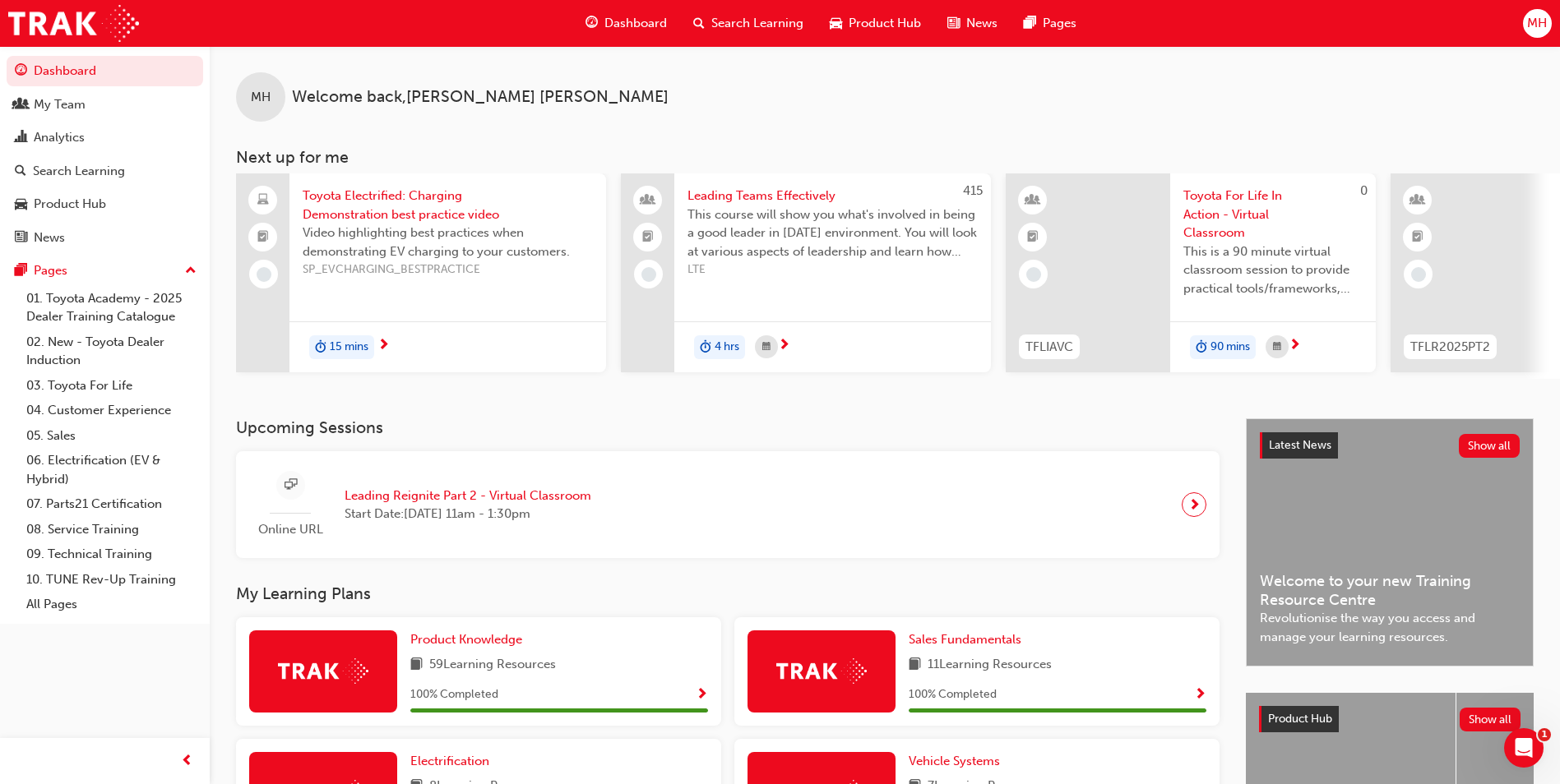
click at [726, 25] on span "Search Learning" at bounding box center [757, 23] width 92 height 19
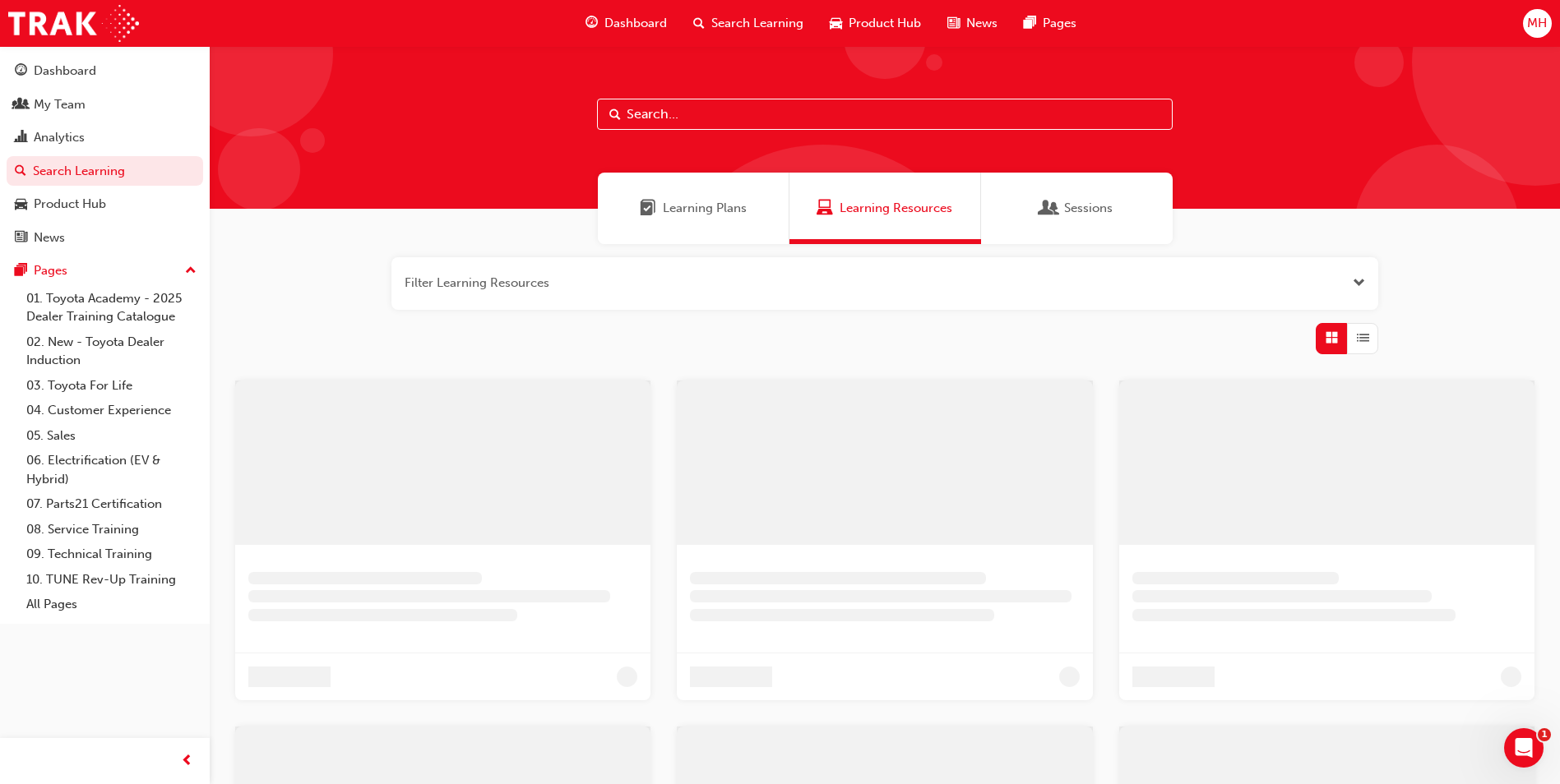
click at [673, 112] on input "text" at bounding box center [885, 114] width 576 height 31
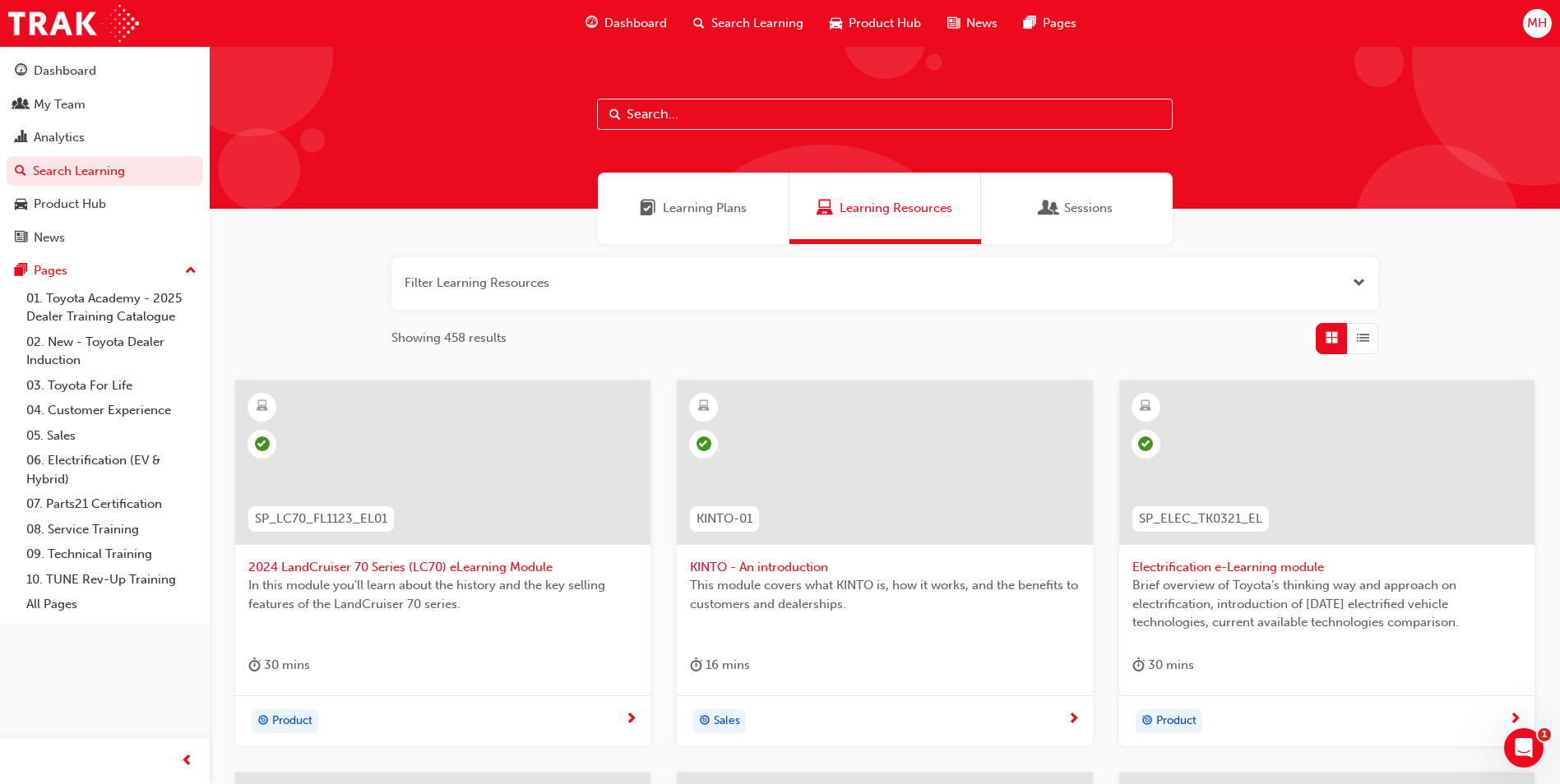
paste input "Customer Discovery: Virtual Skill Building Course"
type input "Customer Discovery: Virtual Skill Building Course"
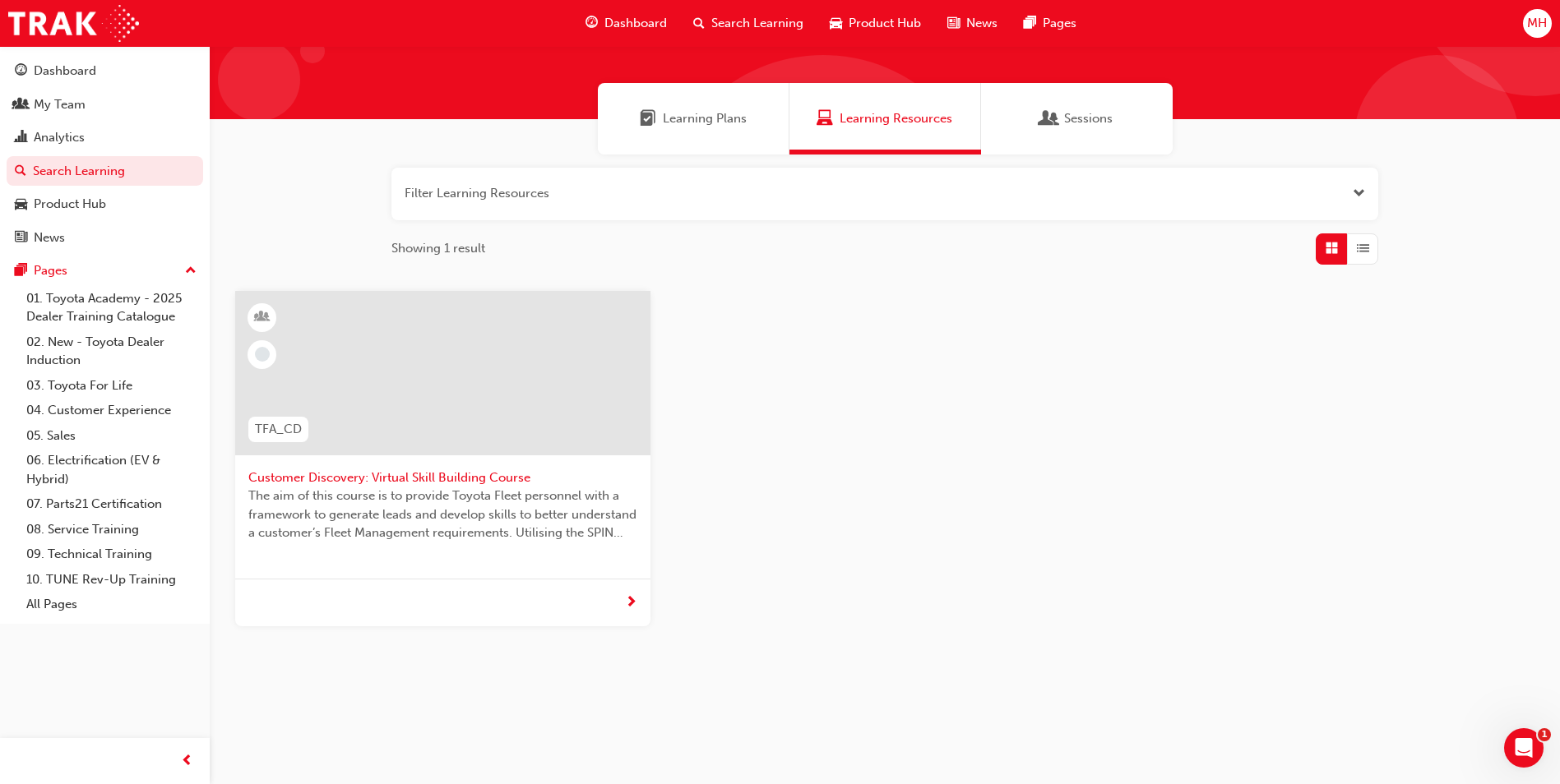
scroll to position [91, 0]
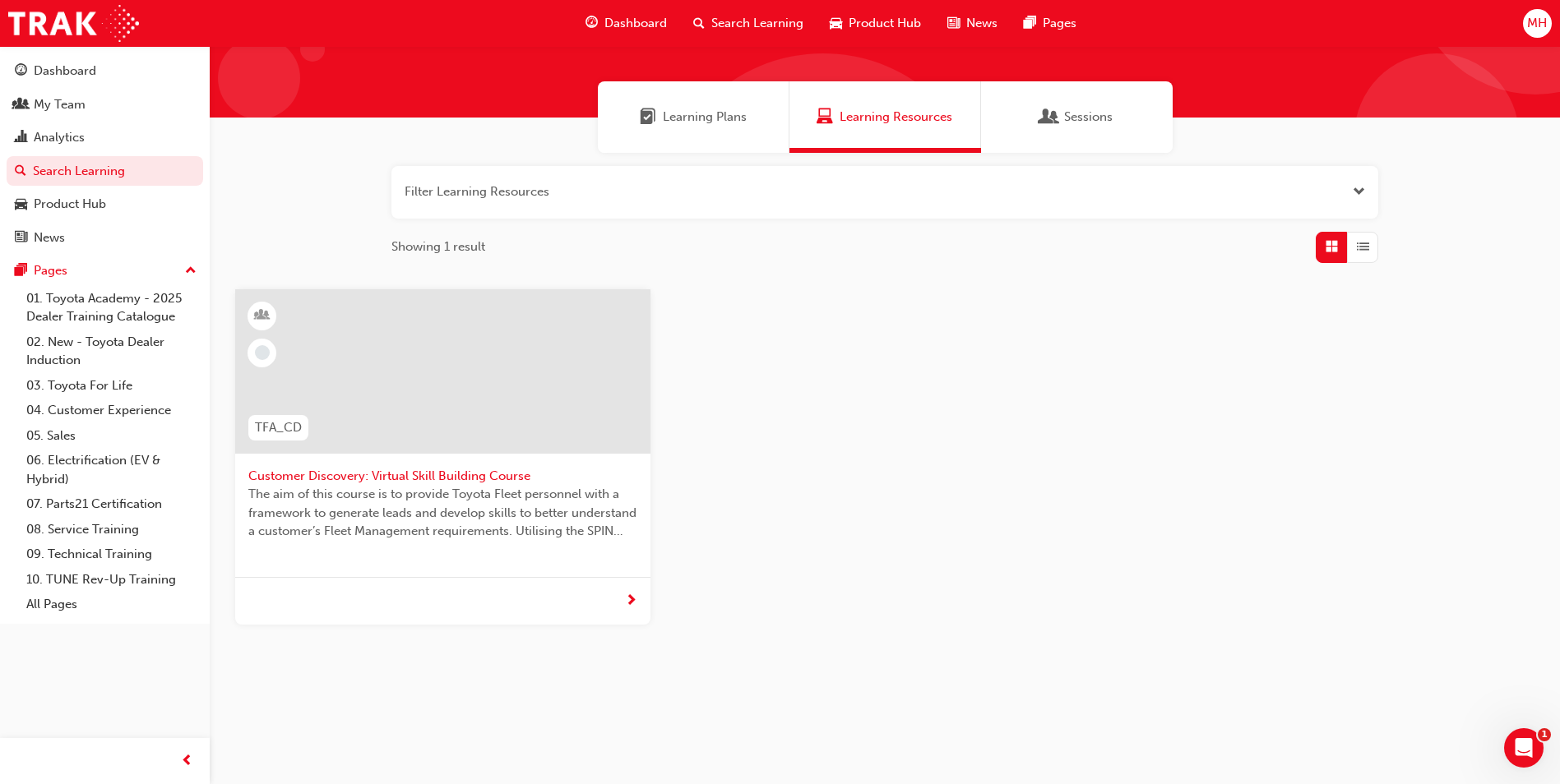
click at [612, 594] on div at bounding box center [443, 601] width 416 height 48
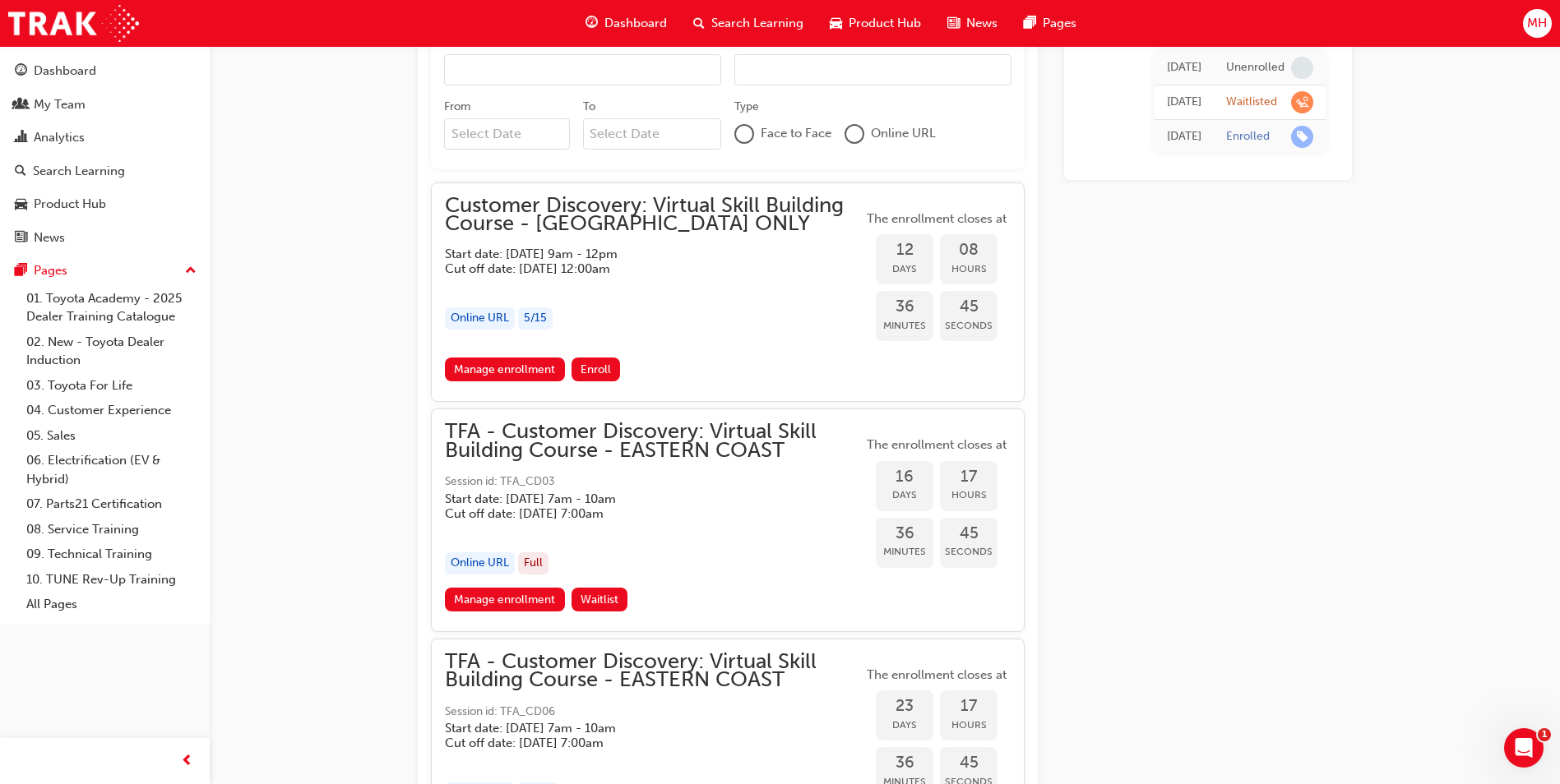
scroll to position [1084, 0]
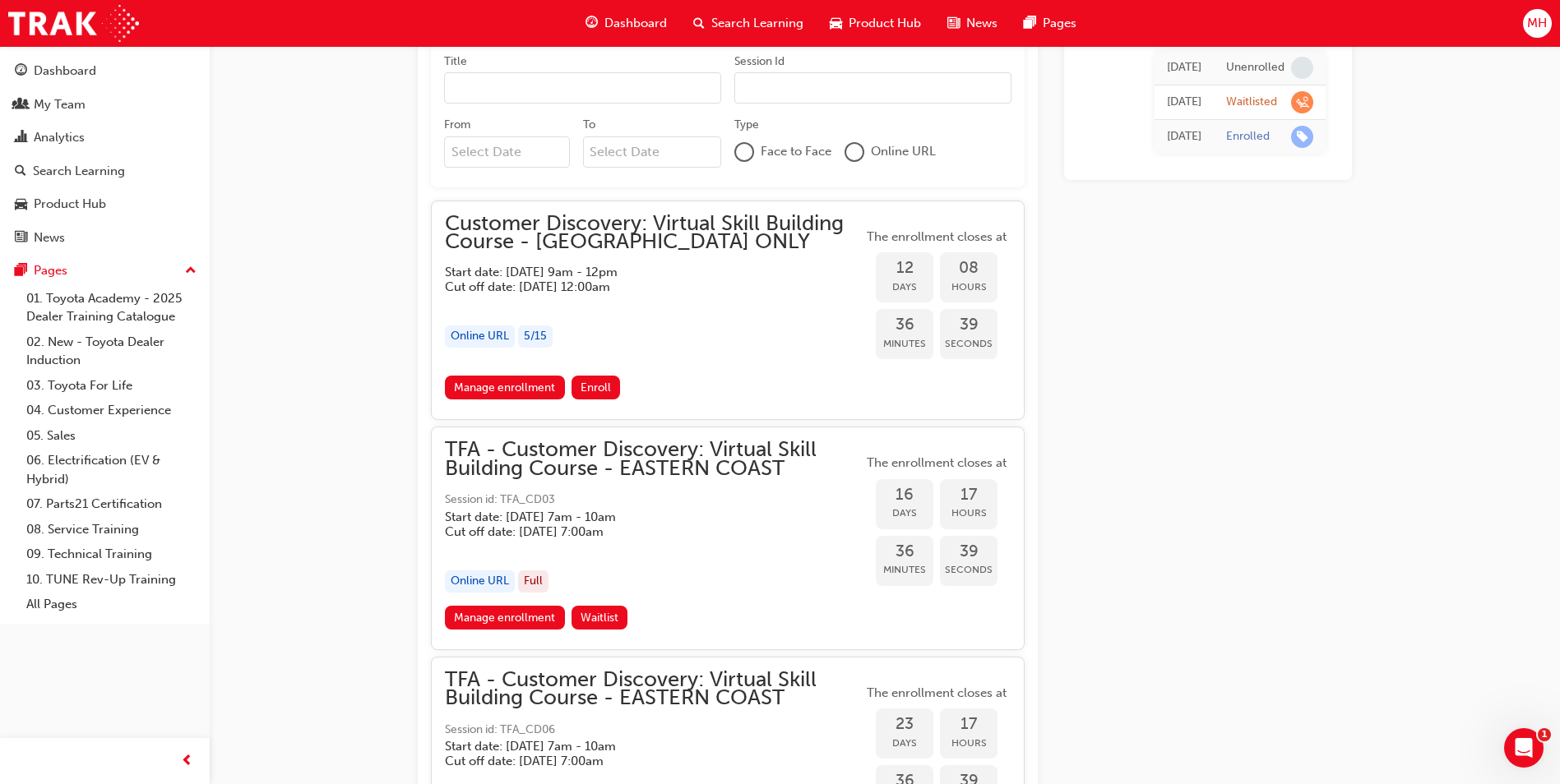
click at [629, 215] on span "Customer Discovery: Virtual Skill Building Course - [GEOGRAPHIC_DATA] ONLY" at bounding box center [654, 233] width 418 height 37
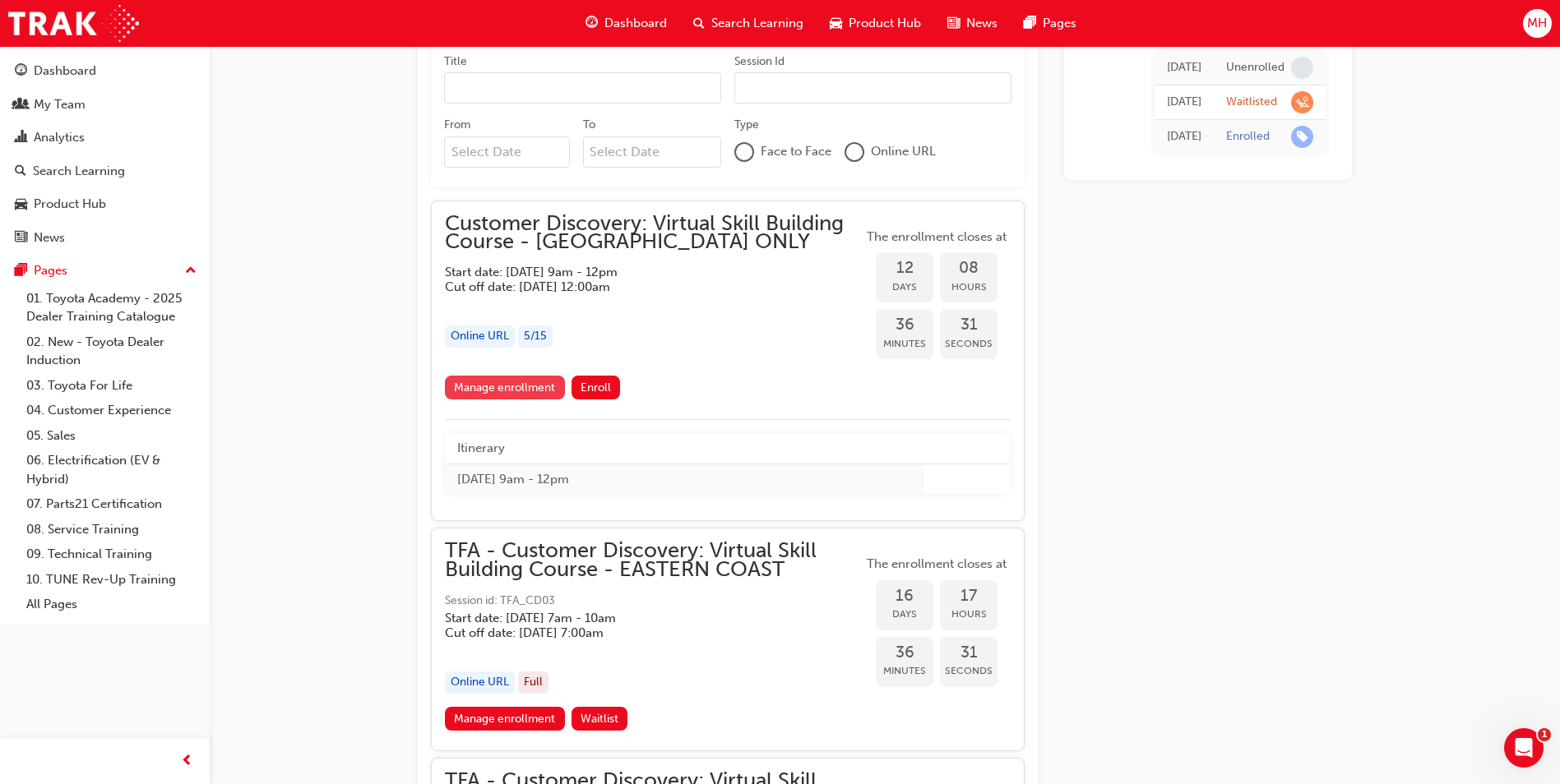
click at [530, 376] on link "Manage enrollment" at bounding box center [505, 388] width 120 height 24
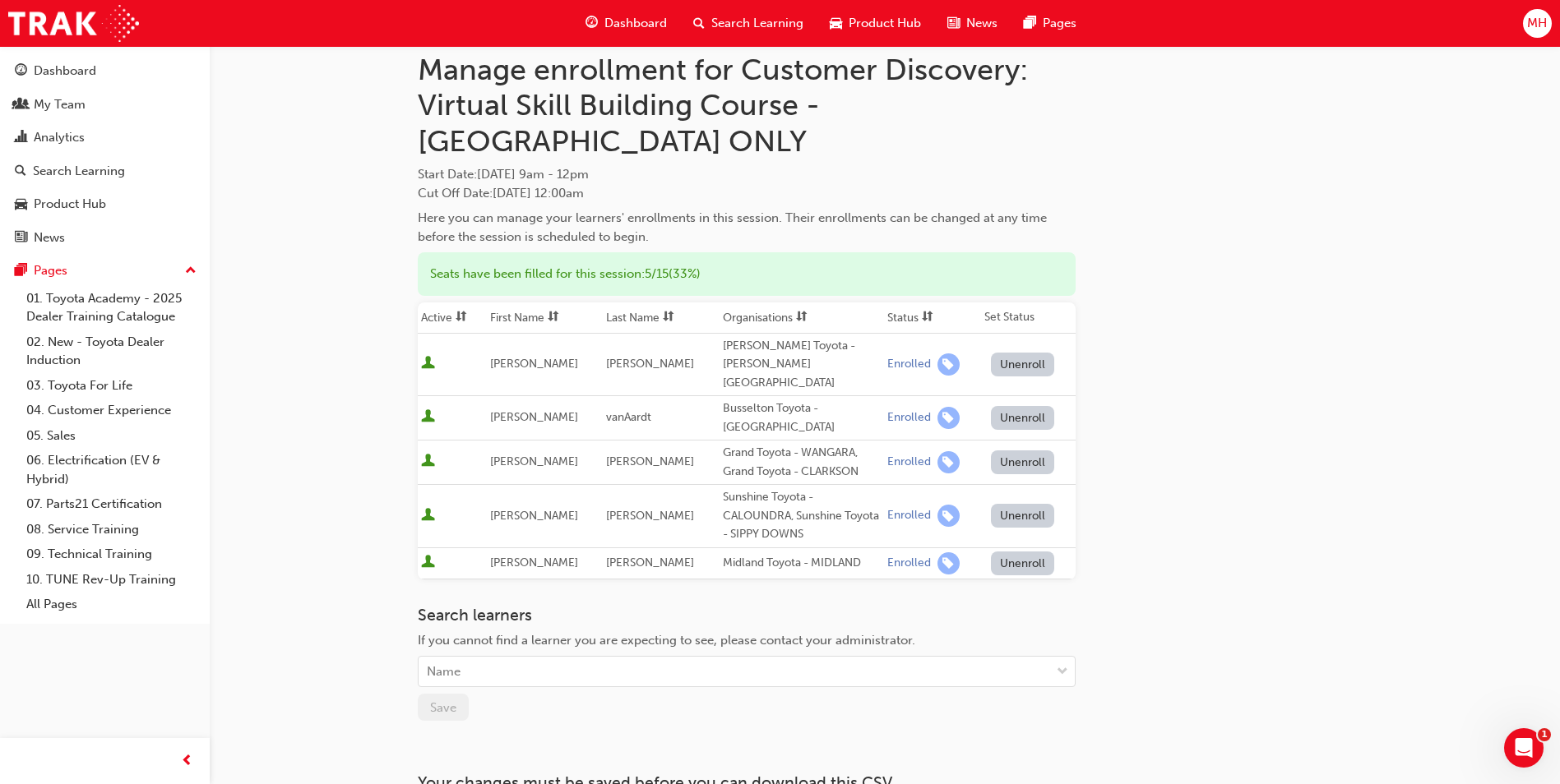
scroll to position [150, 0]
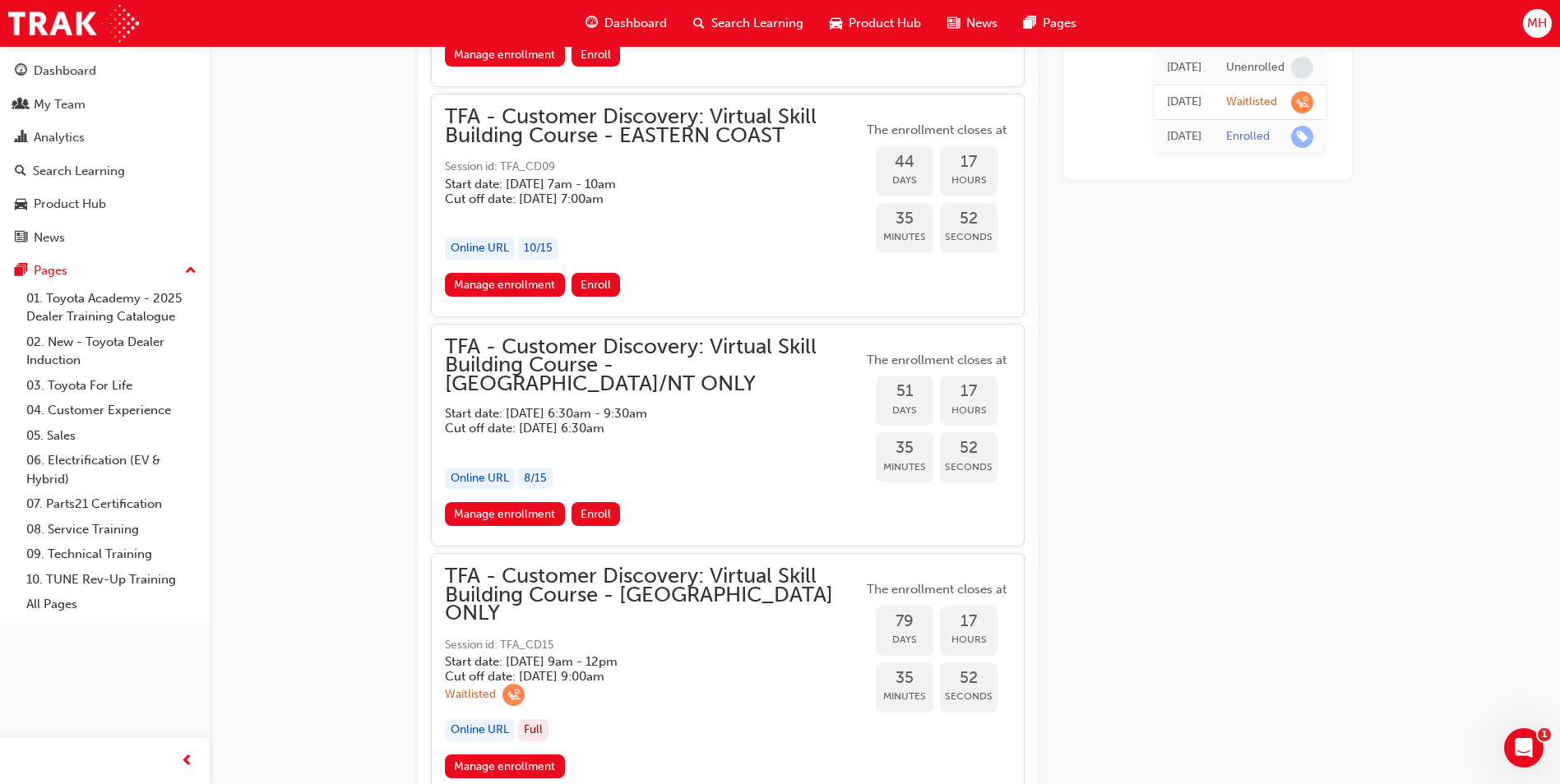
scroll to position [1989, 0]
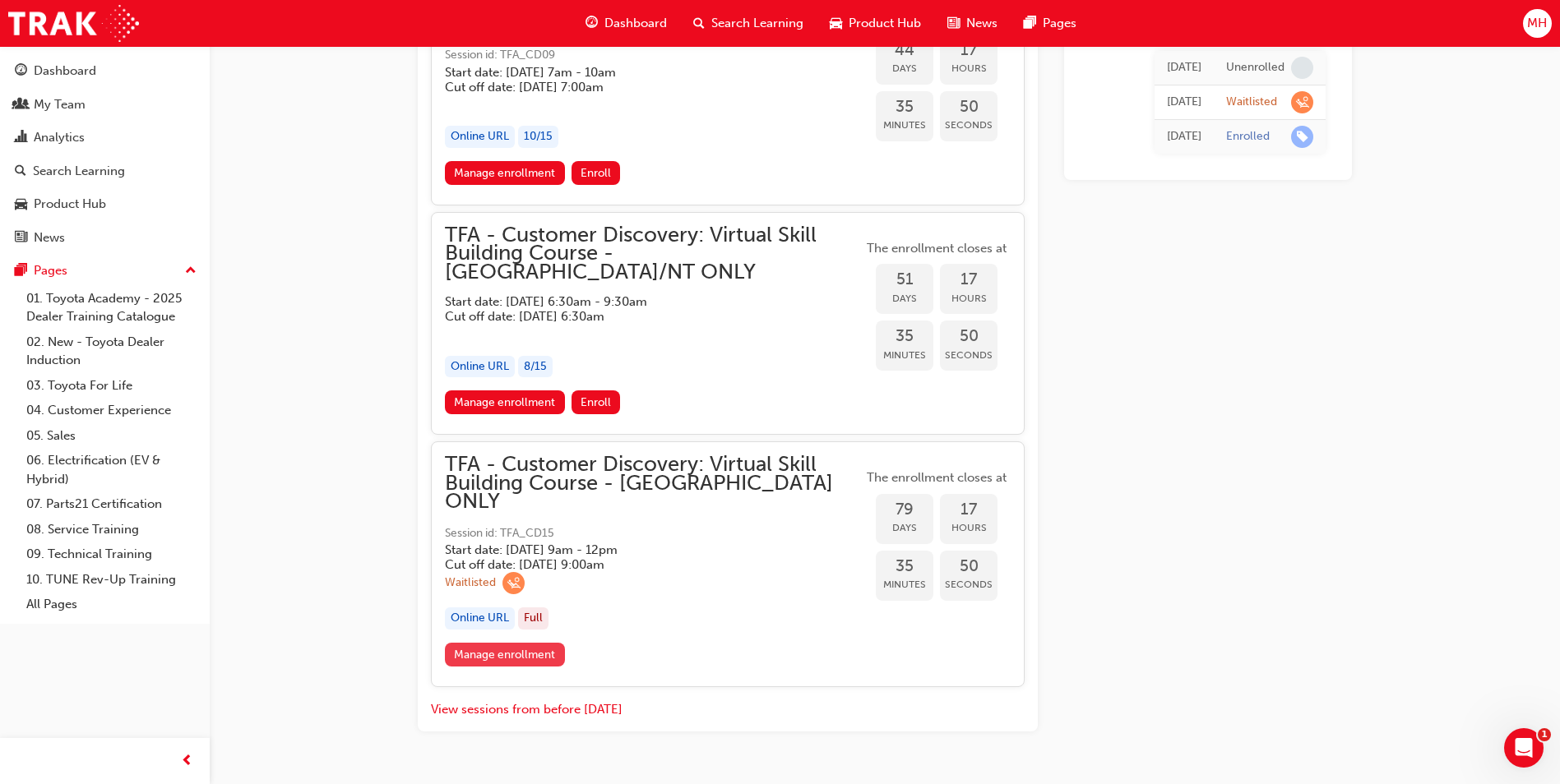
click at [478, 643] on link "Manage enrollment" at bounding box center [505, 655] width 120 height 24
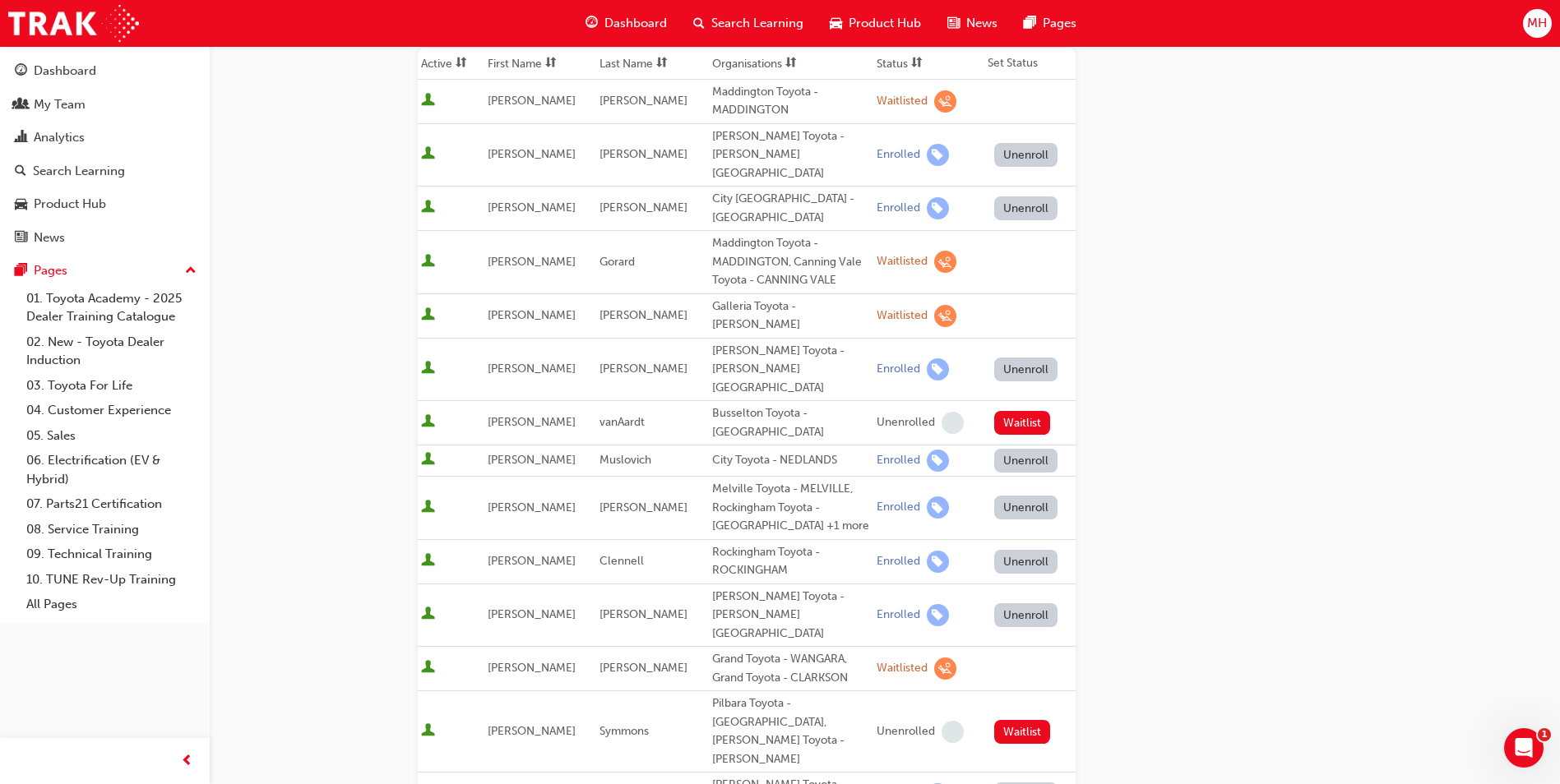
scroll to position [247, 0]
